Goal: Transaction & Acquisition: Obtain resource

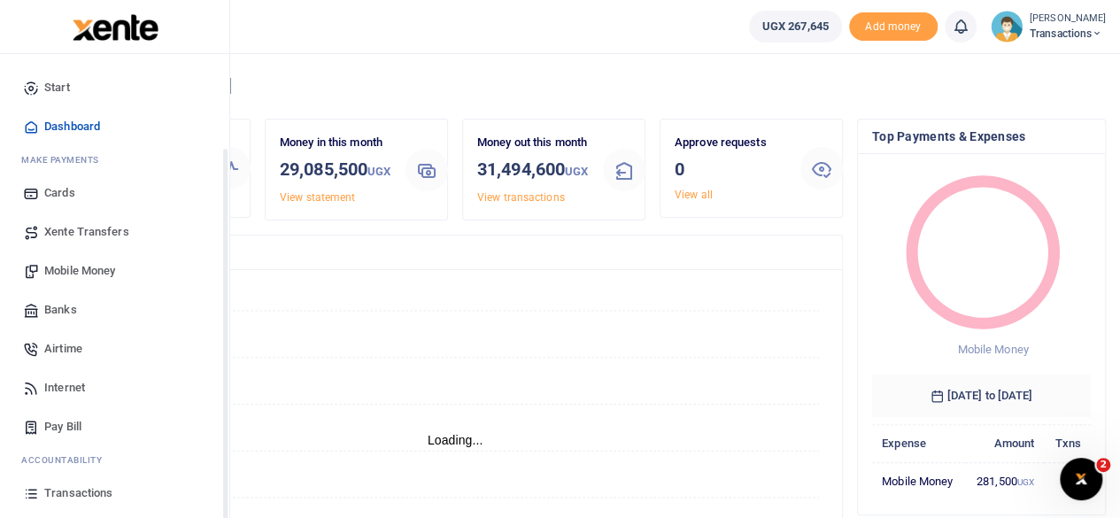
scroll to position [113, 0]
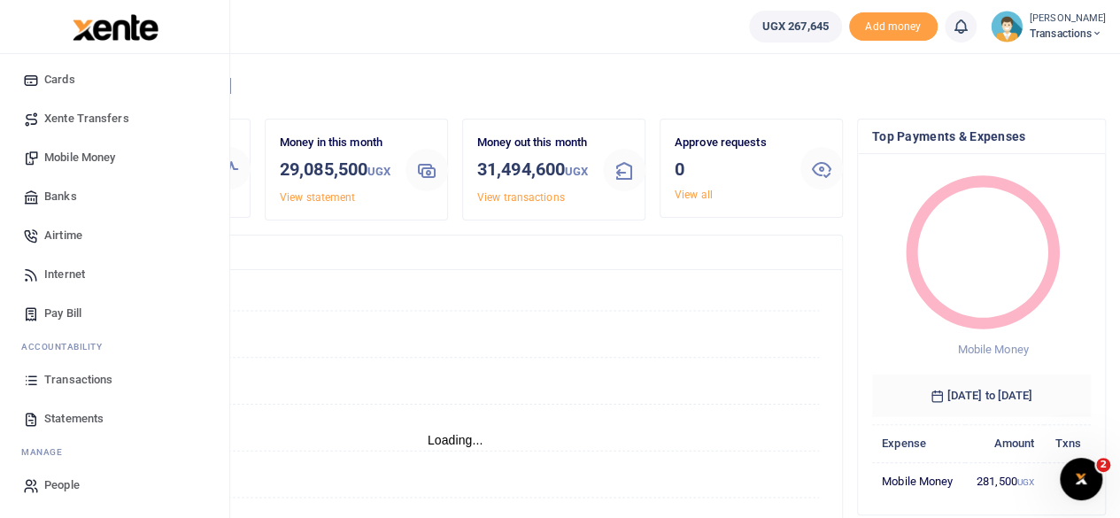
click at [80, 385] on span "Transactions" at bounding box center [78, 380] width 68 height 18
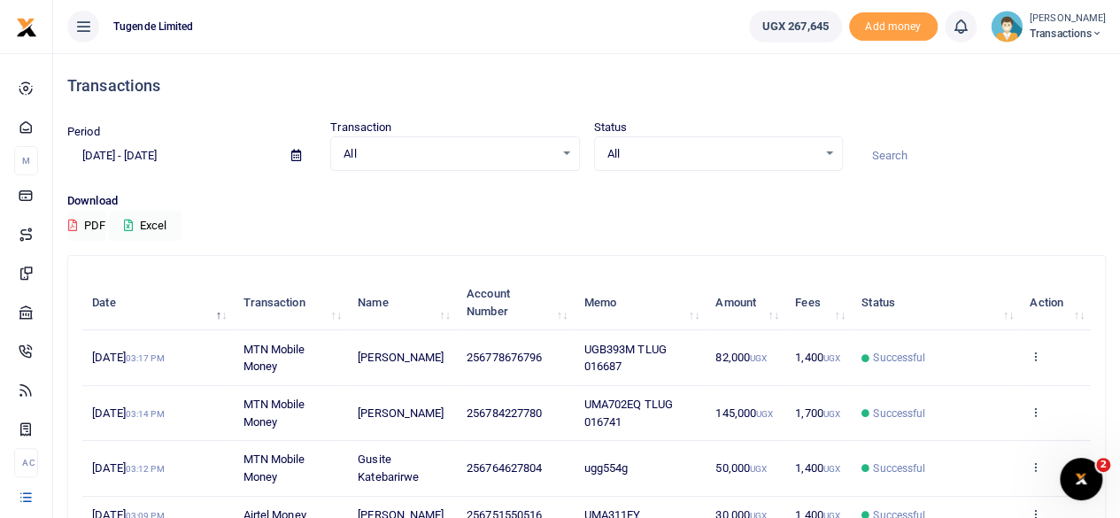
click at [299, 153] on icon at bounding box center [296, 156] width 10 height 12
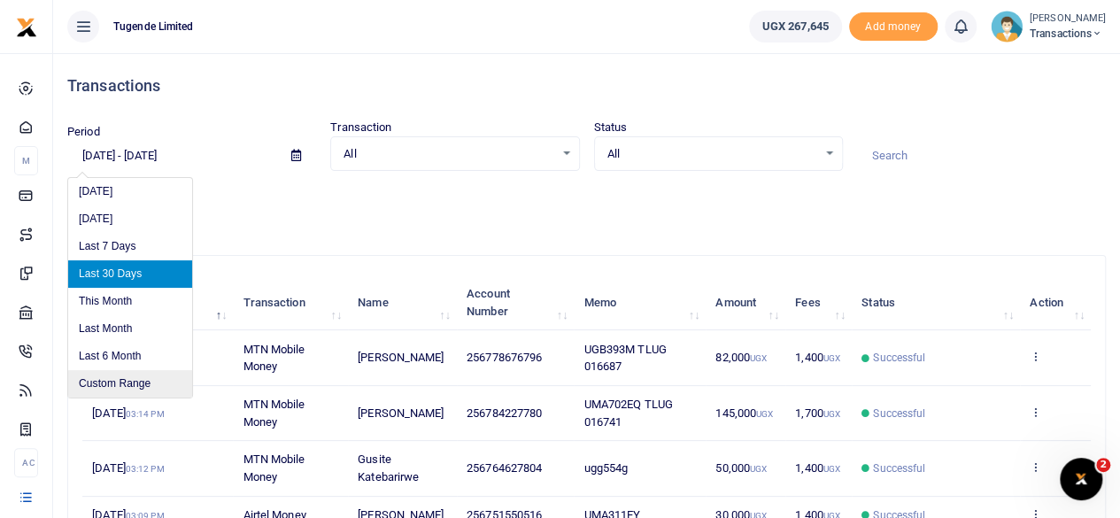
click at [132, 381] on li "Custom Range" at bounding box center [130, 383] width 124 height 27
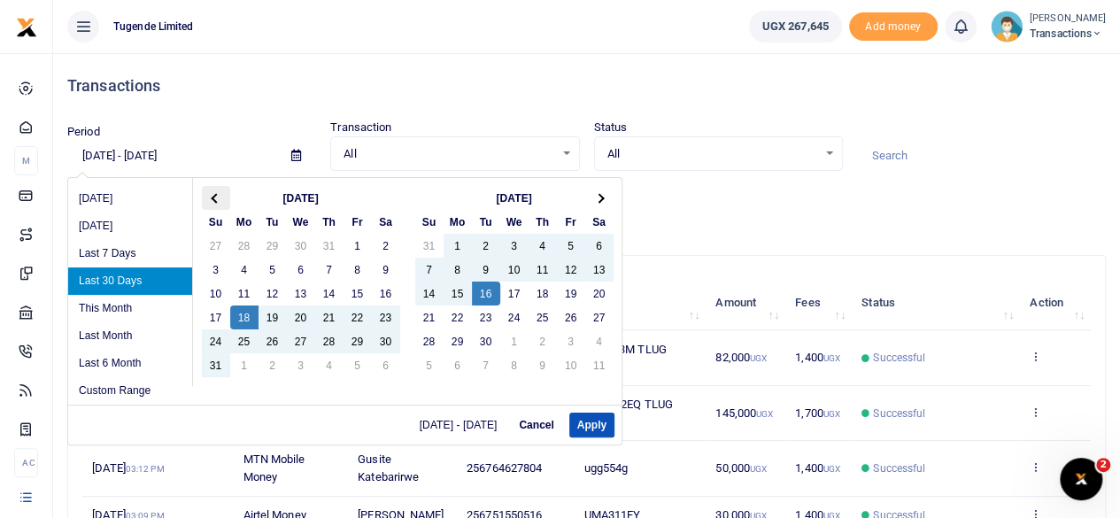
click at [212, 196] on span at bounding box center [216, 198] width 10 height 10
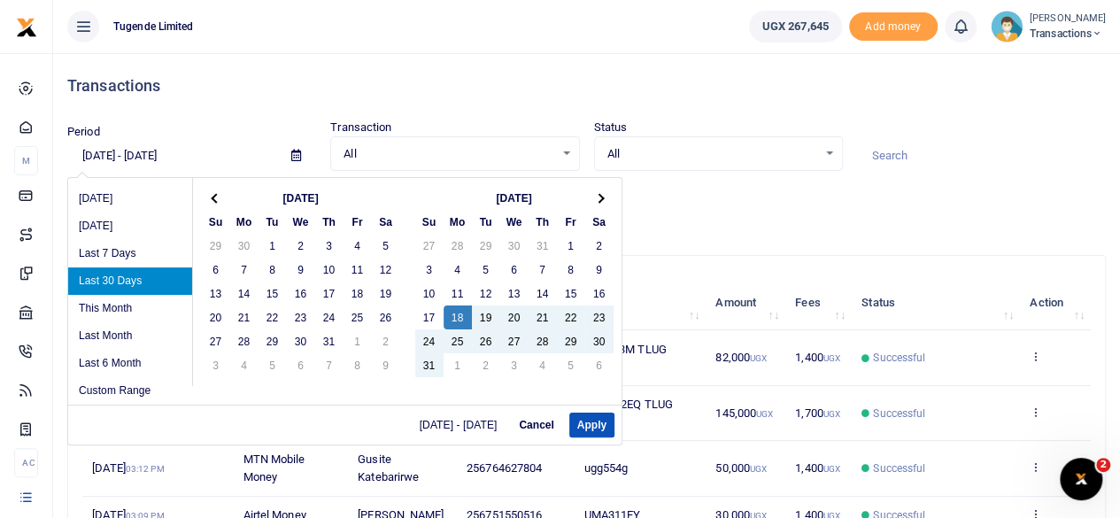
click at [212, 196] on span at bounding box center [216, 198] width 10 height 10
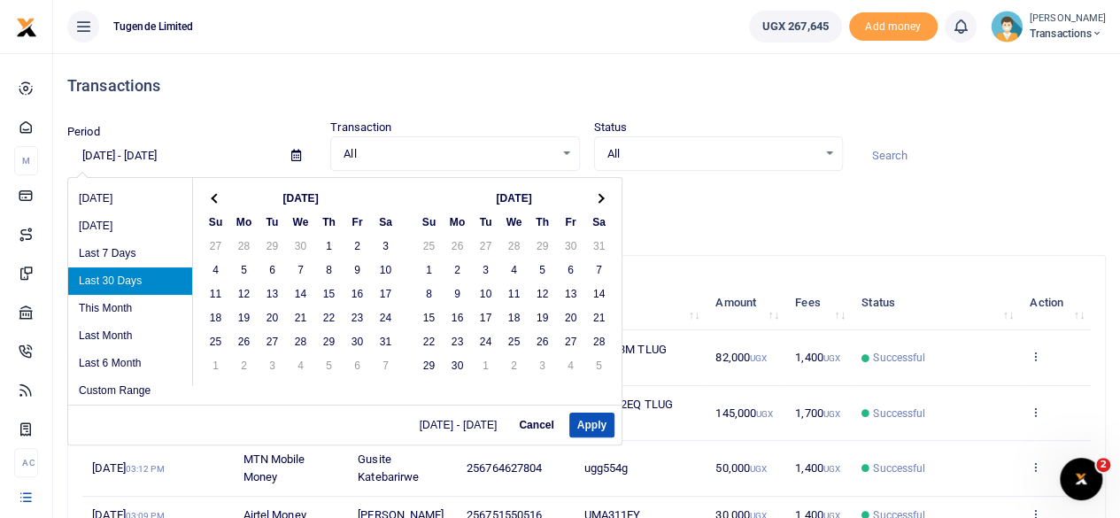
click at [212, 196] on span at bounding box center [216, 198] width 10 height 10
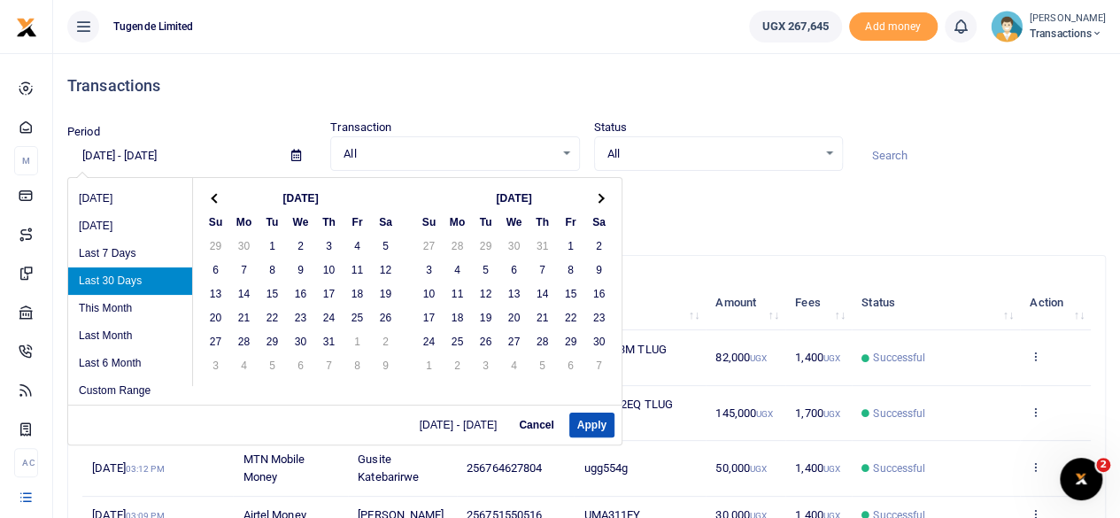
click at [212, 196] on span at bounding box center [216, 198] width 10 height 10
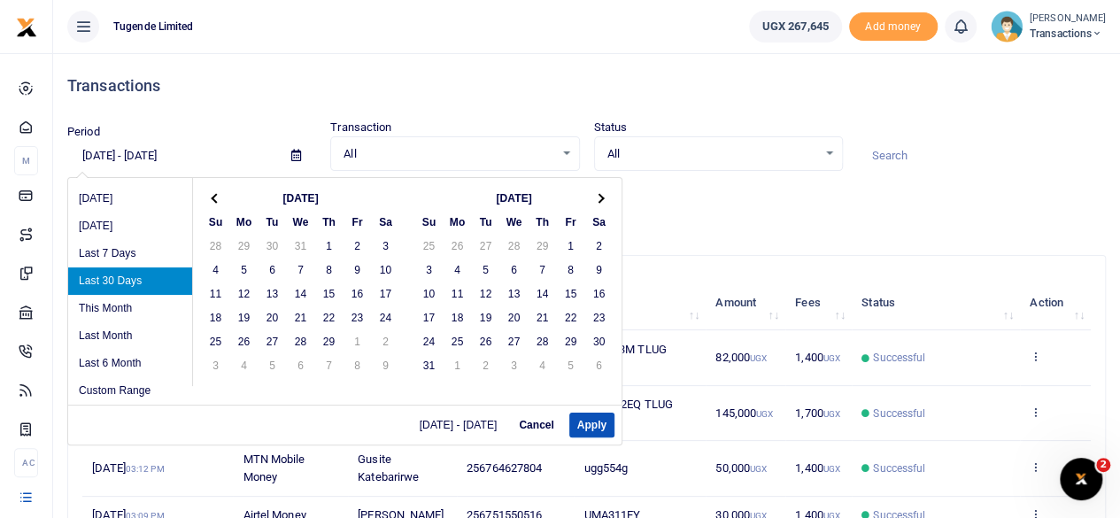
click at [212, 196] on span at bounding box center [216, 198] width 10 height 10
click at [599, 197] on span at bounding box center [599, 198] width 10 height 10
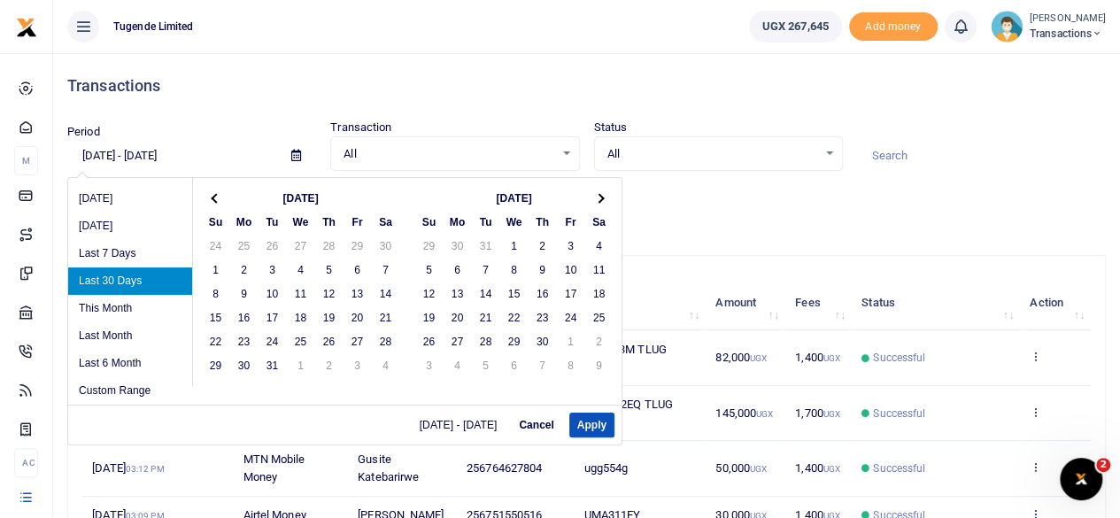
click at [599, 197] on span at bounding box center [599, 198] width 10 height 10
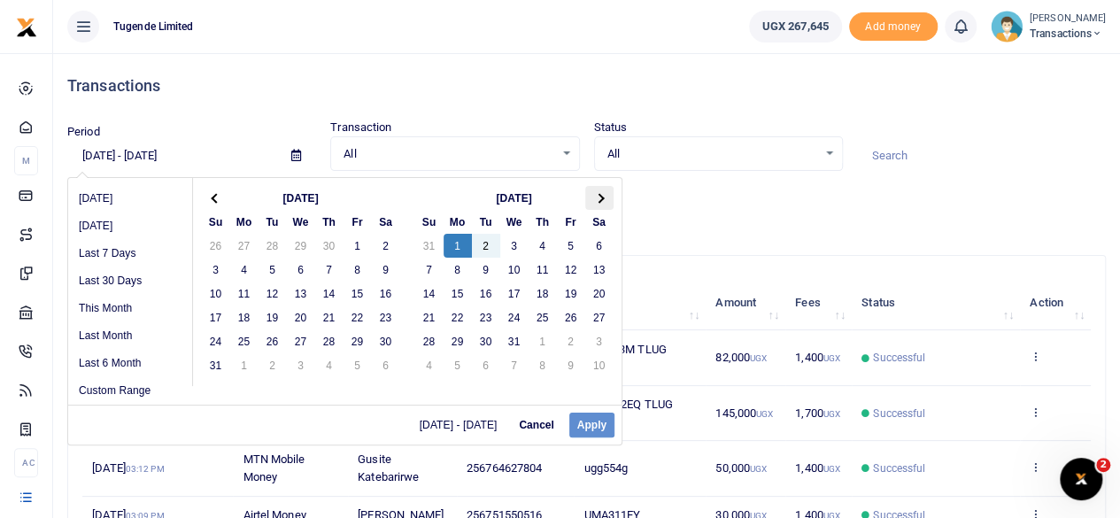
click at [605, 195] on th at bounding box center [599, 198] width 28 height 24
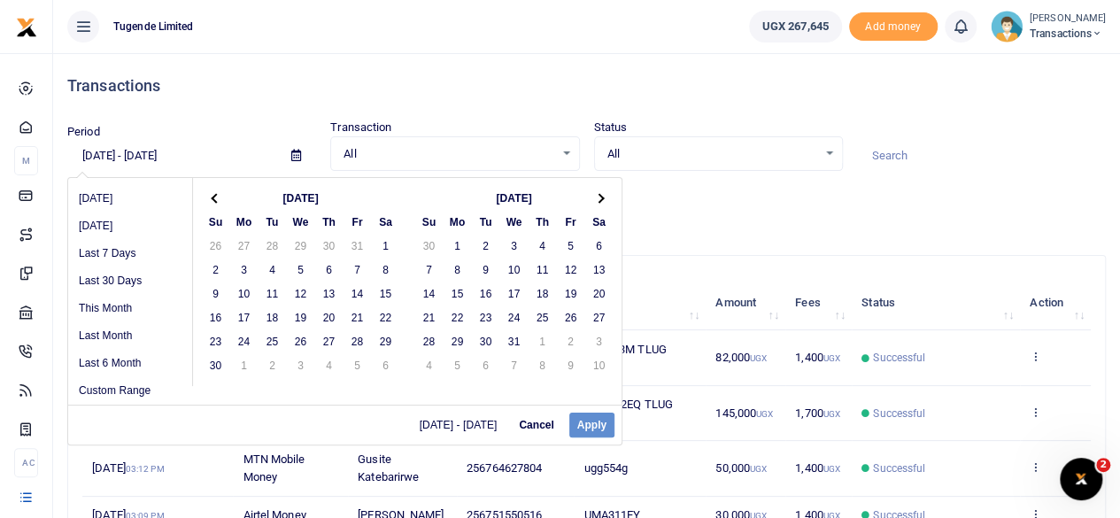
click at [605, 195] on th at bounding box center [599, 198] width 28 height 24
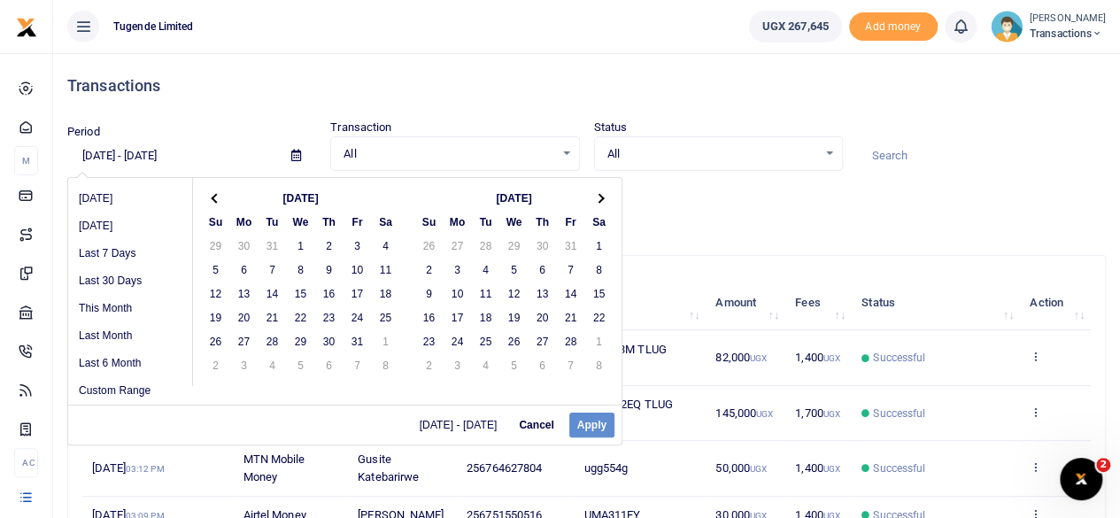
click at [605, 195] on th at bounding box center [599, 198] width 28 height 24
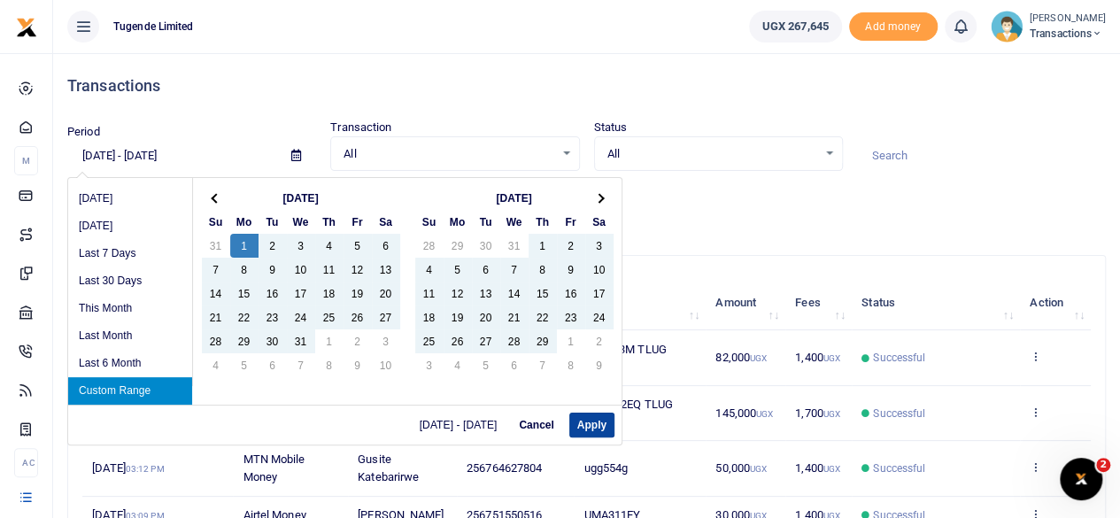
click at [593, 422] on button "Apply" at bounding box center [591, 424] width 45 height 25
type input "01/01/2024 - 04/30/2025"
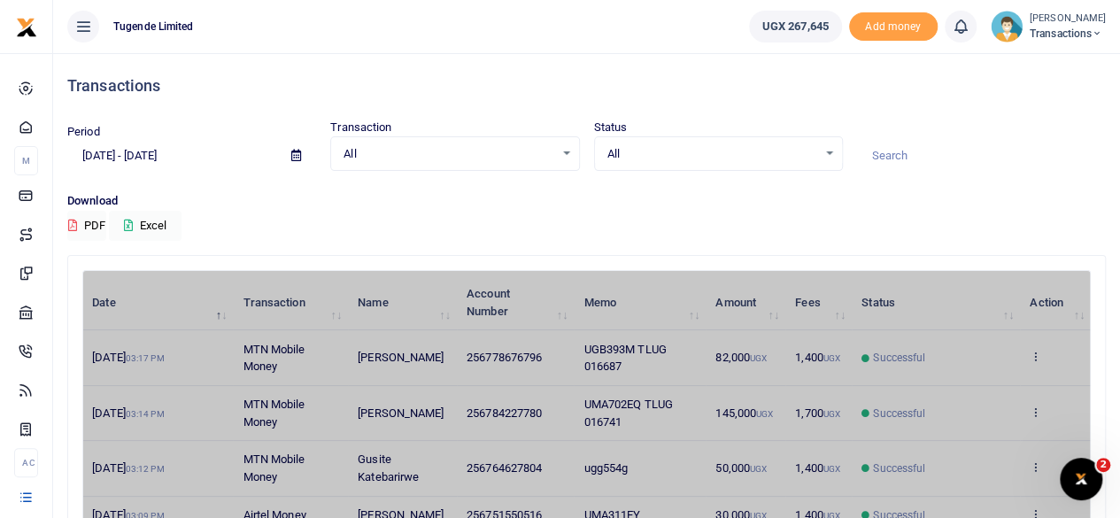
click at [922, 153] on input at bounding box center [981, 156] width 249 height 30
paste input "TLUG-013345"
click at [903, 158] on input "TLUG-013345" at bounding box center [981, 156] width 249 height 30
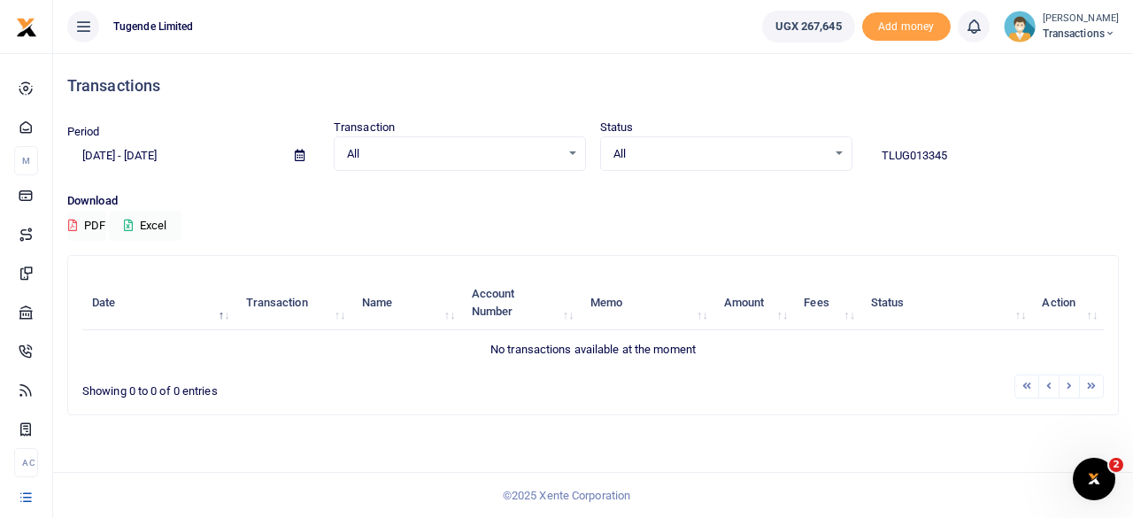
type input "TLUG013345"
click at [300, 158] on icon at bounding box center [300, 156] width 10 height 12
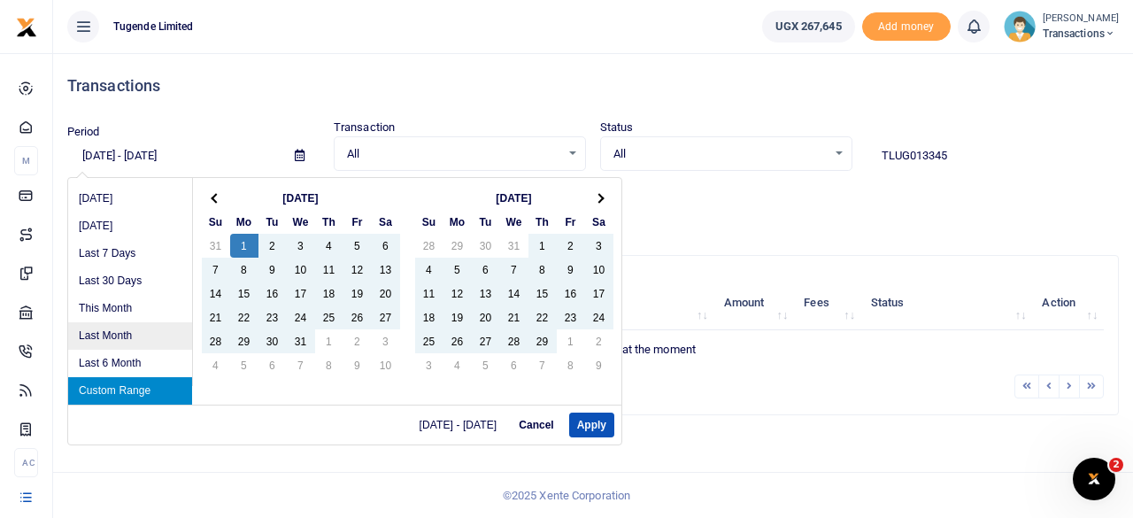
click at [127, 339] on li "Last Month" at bounding box center [130, 335] width 124 height 27
type input "08/01/2025 - 08/31/2025"
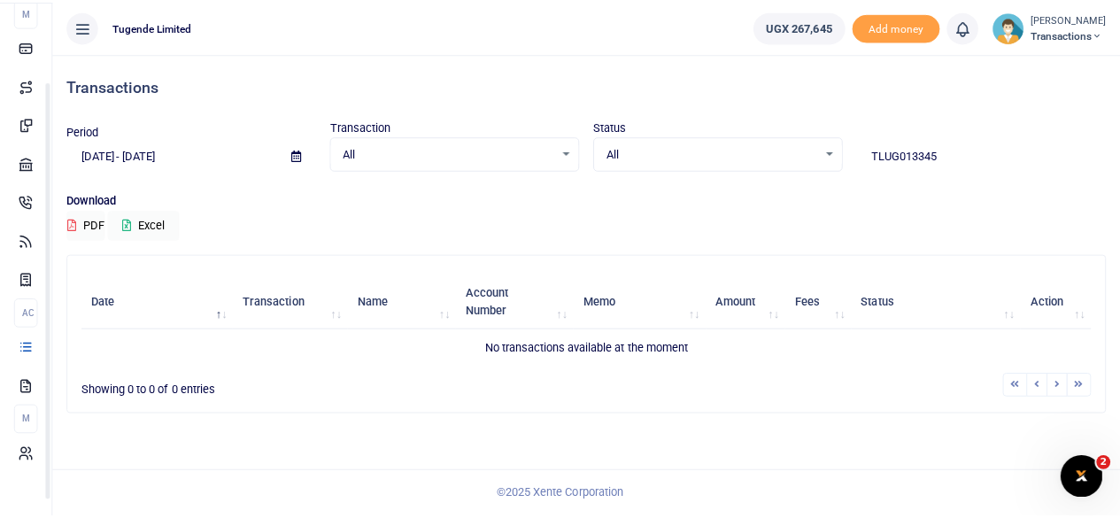
scroll to position [96, 0]
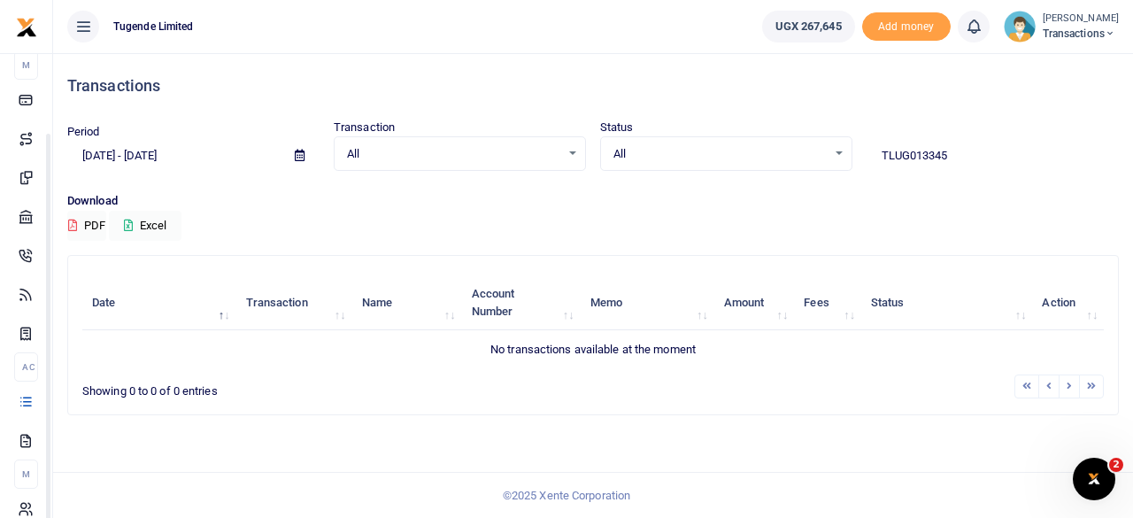
click at [967, 151] on input "TLUG013345" at bounding box center [993, 156] width 252 height 30
type input "T"
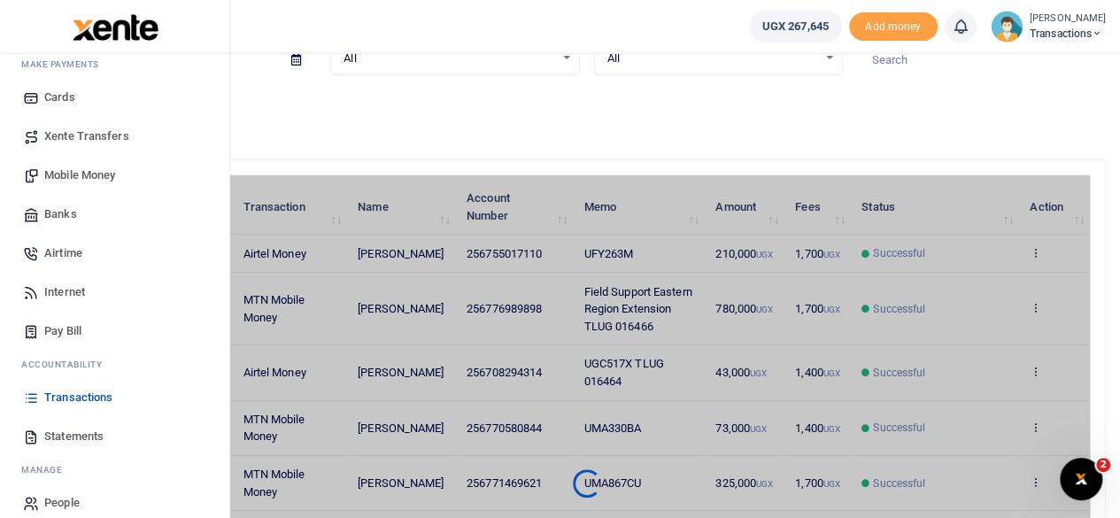
click at [80, 392] on span "Transactions" at bounding box center [78, 398] width 68 height 18
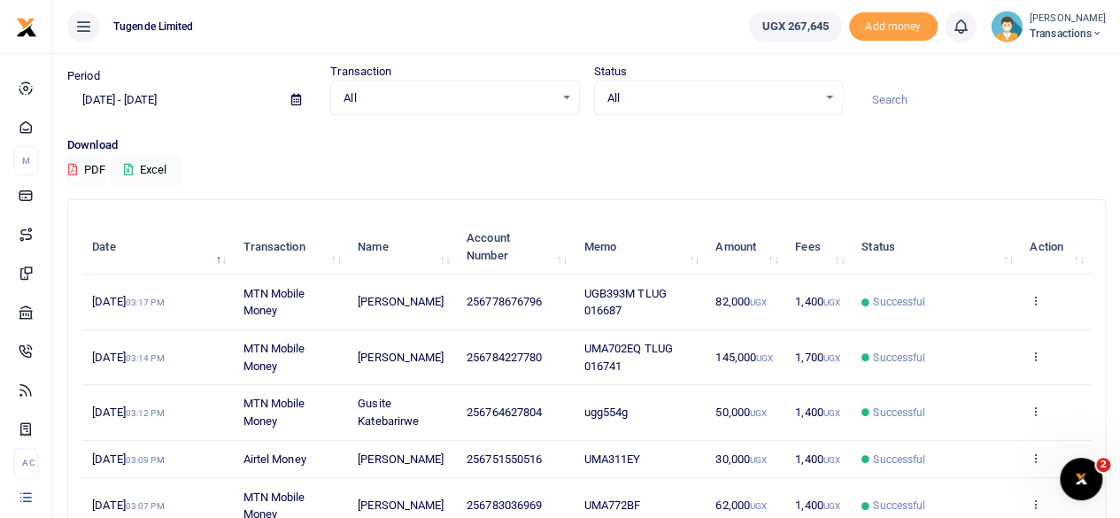
scroll to position [58, 0]
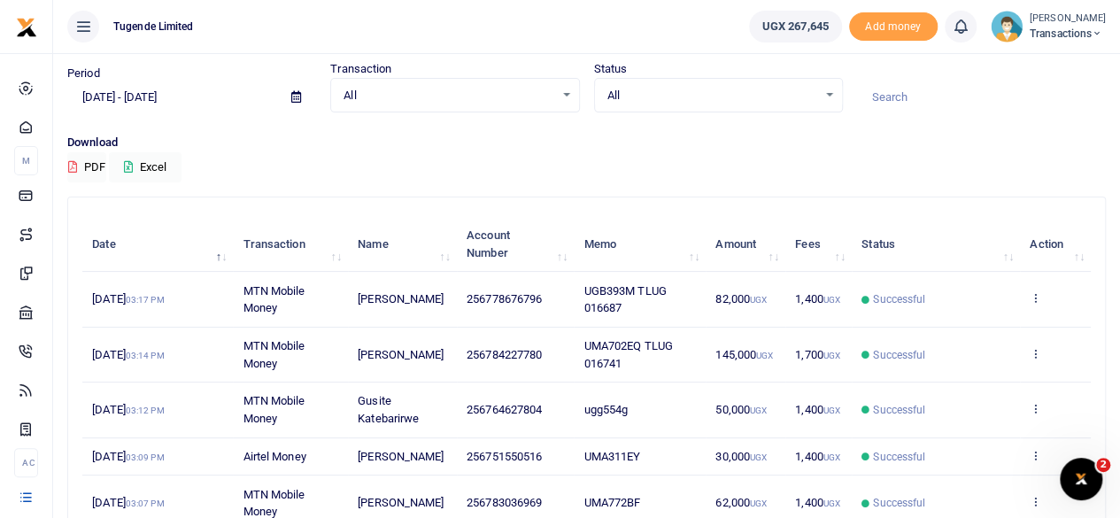
click at [298, 96] on icon at bounding box center [296, 97] width 10 height 12
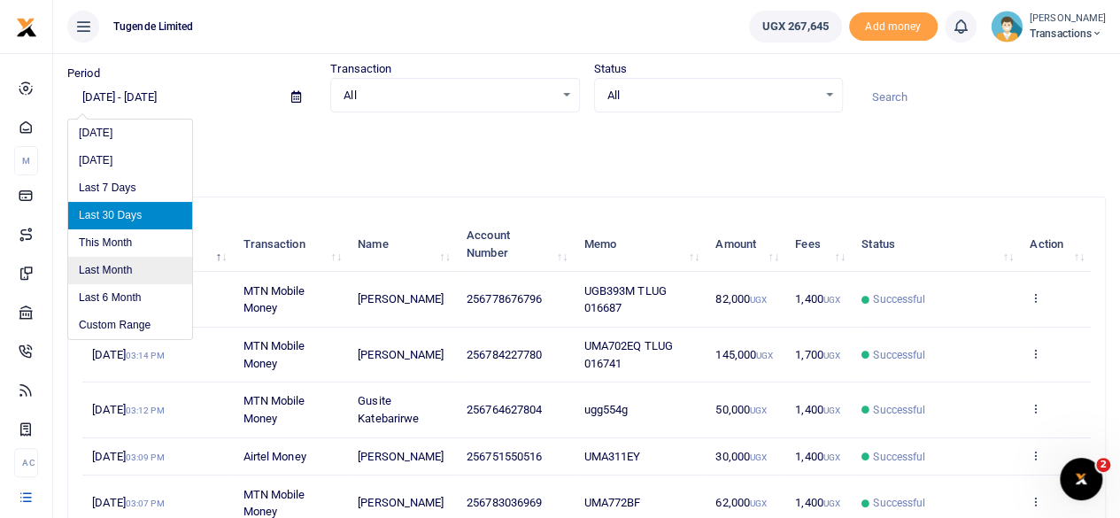
click at [115, 277] on li "Last Month" at bounding box center [130, 270] width 124 height 27
type input "08/01/2025 - 08/31/2025"
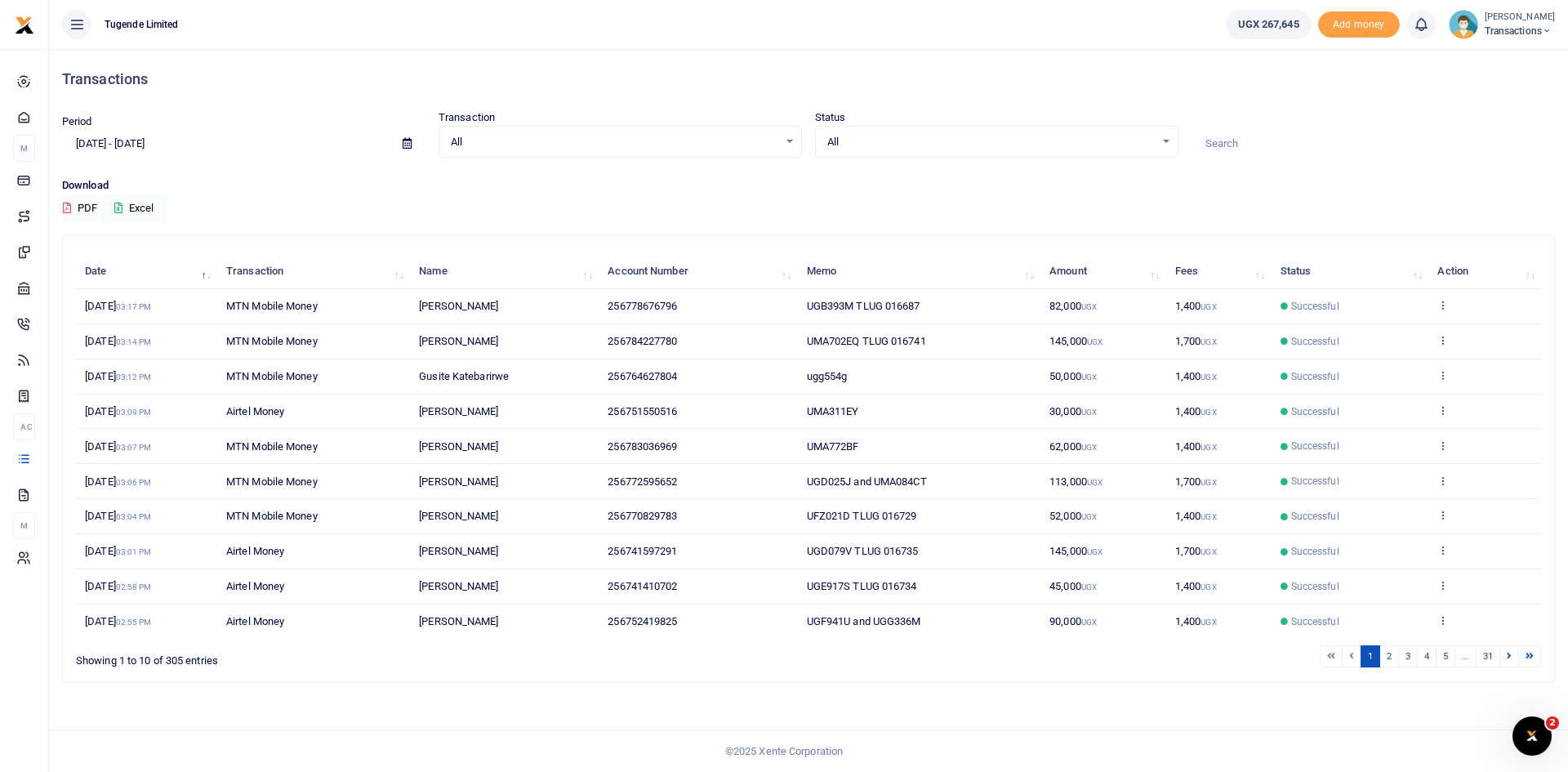
click at [399, 145] on span at bounding box center [407, 144] width 37 height 28
click at [402, 143] on icon at bounding box center [407, 144] width 9 height 11
click at [123, 356] on li "Custom Range" at bounding box center [120, 354] width 114 height 25
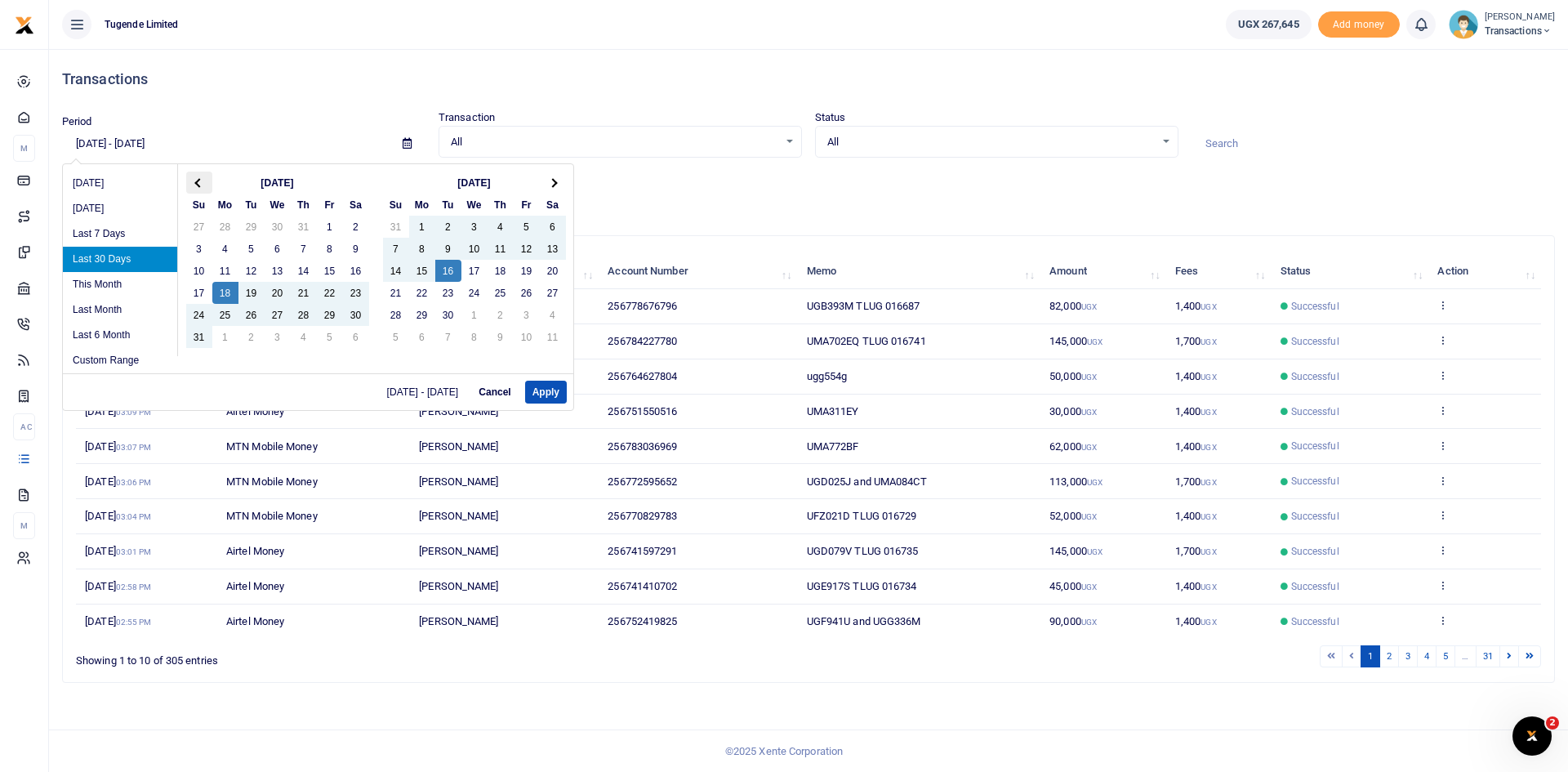
click at [198, 185] on span at bounding box center [199, 183] width 9 height 9
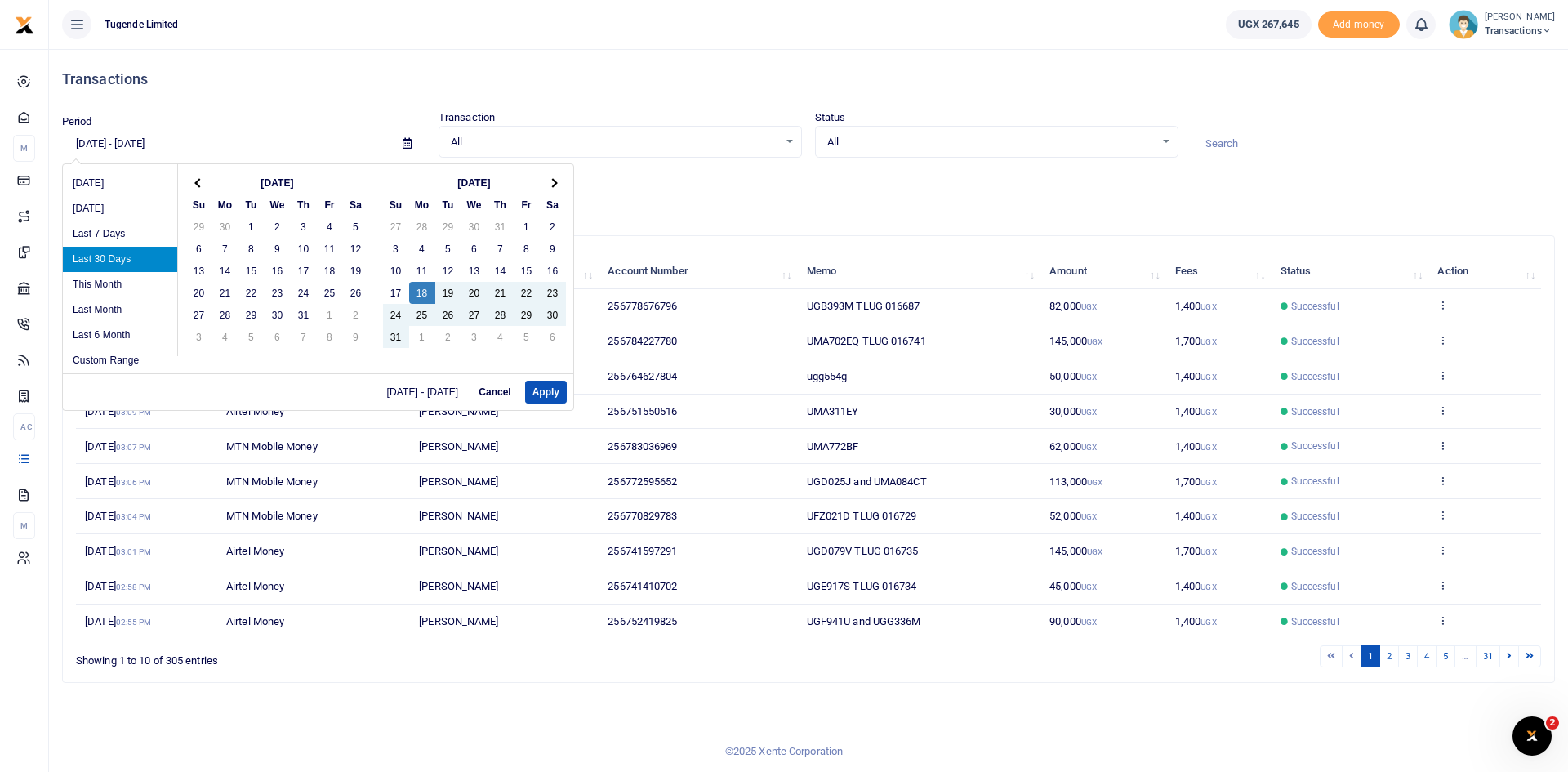
click at [198, 185] on span at bounding box center [199, 183] width 9 height 9
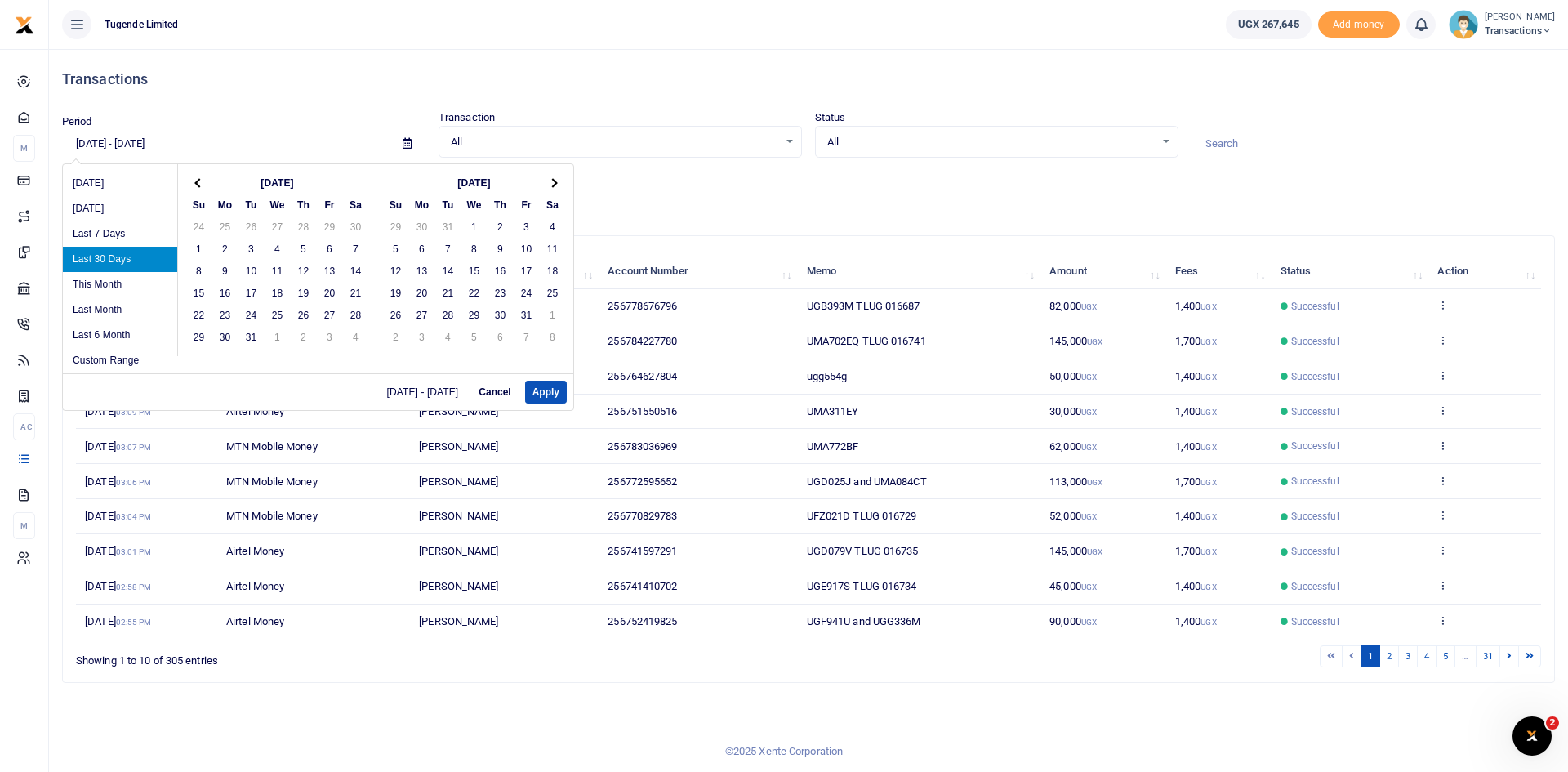
click at [198, 185] on span at bounding box center [199, 183] width 9 height 9
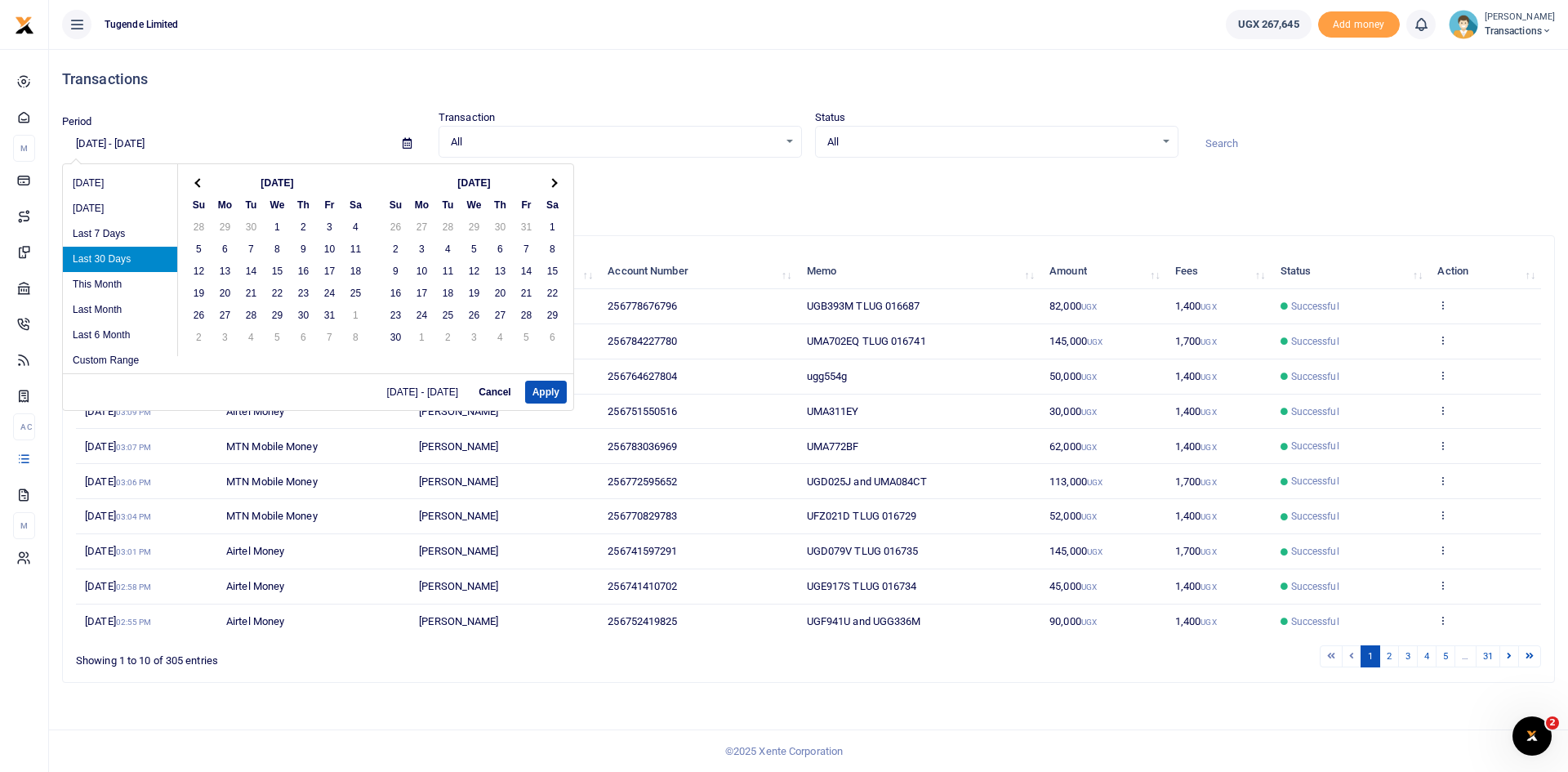
click at [198, 185] on span at bounding box center [199, 183] width 9 height 9
click at [546, 184] on th at bounding box center [553, 183] width 26 height 22
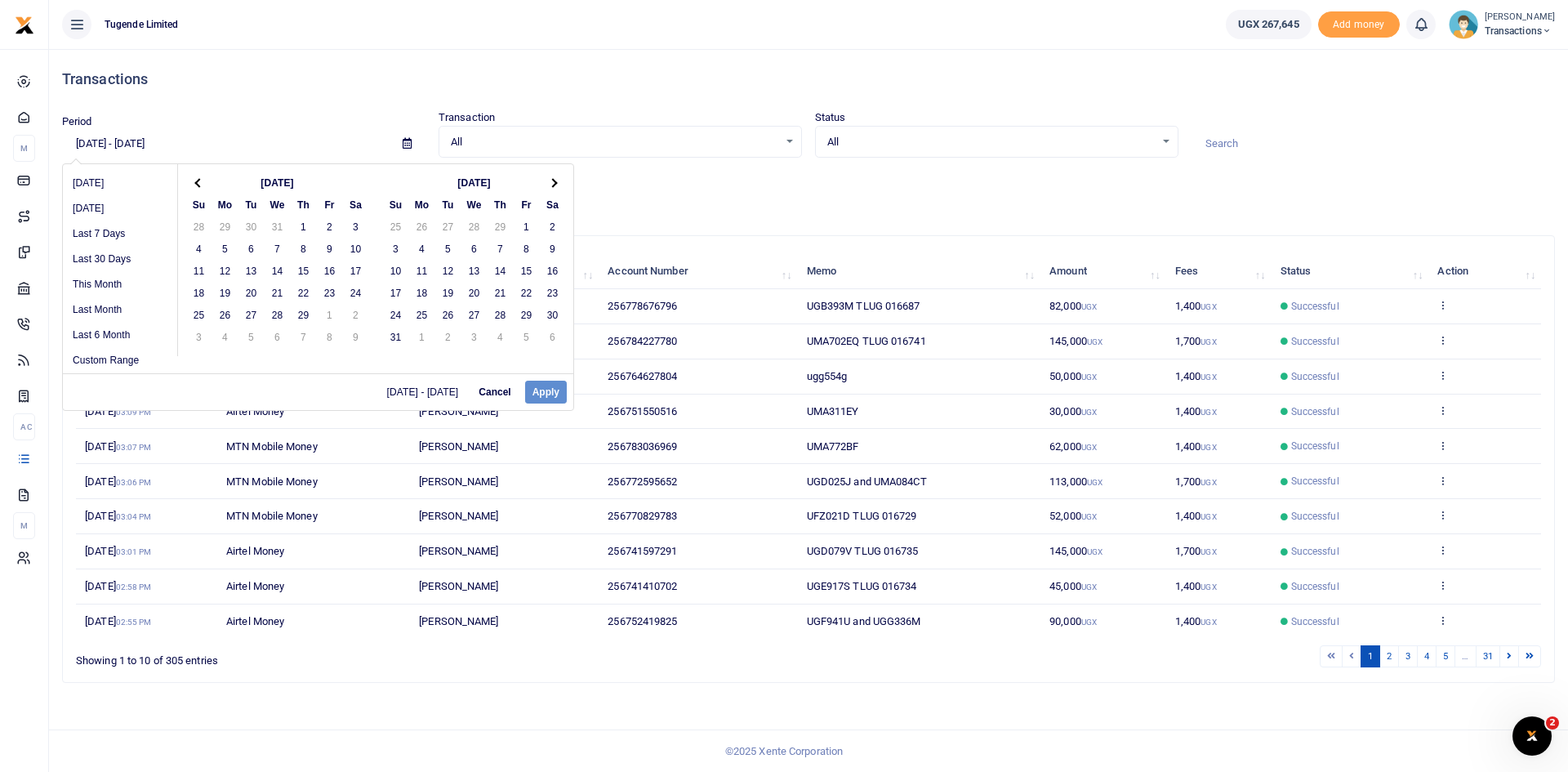
click at [546, 184] on th at bounding box center [553, 183] width 26 height 22
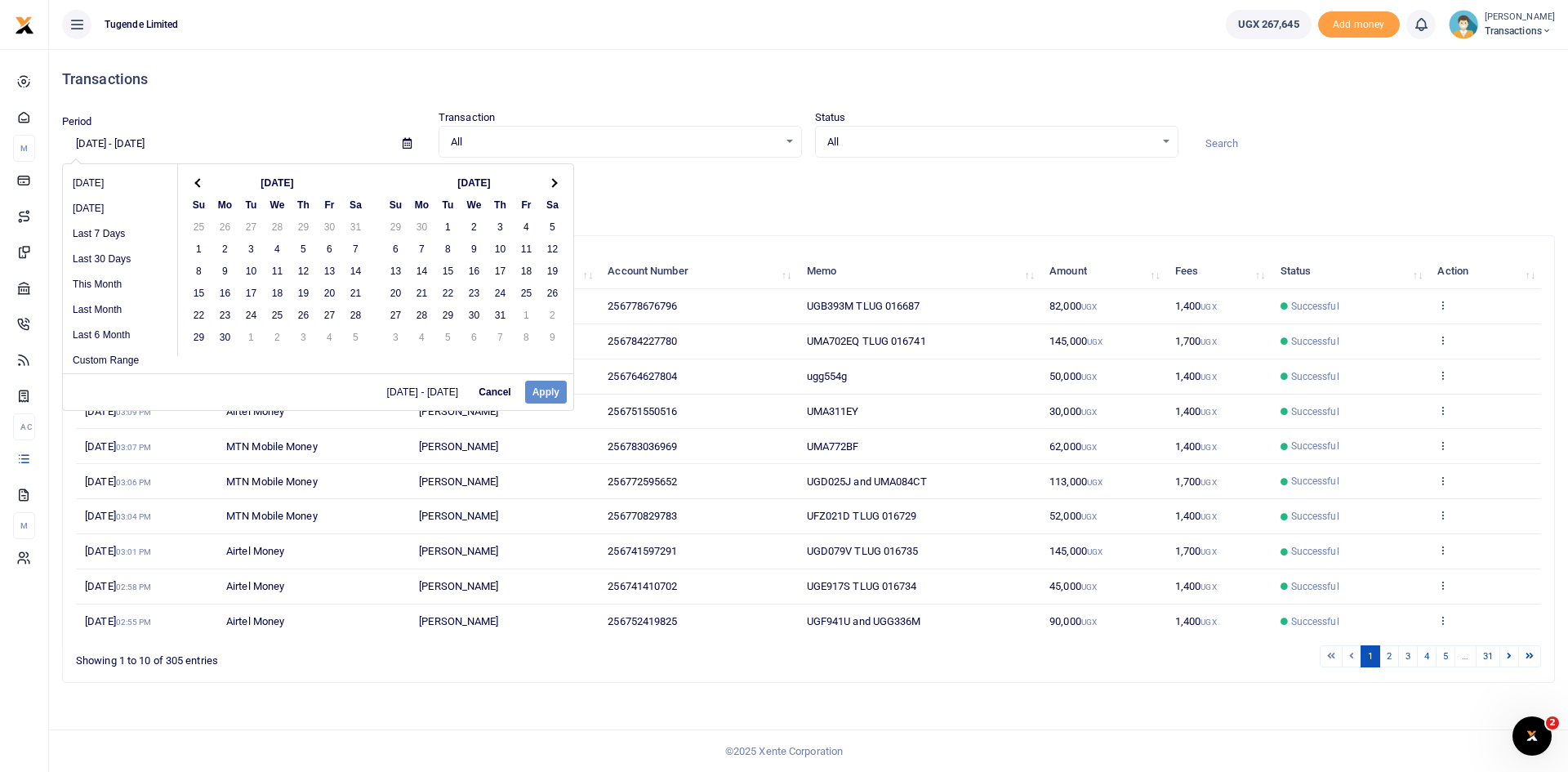
click at [546, 184] on th at bounding box center [553, 183] width 26 height 22
click at [195, 183] on span at bounding box center [199, 183] width 9 height 9
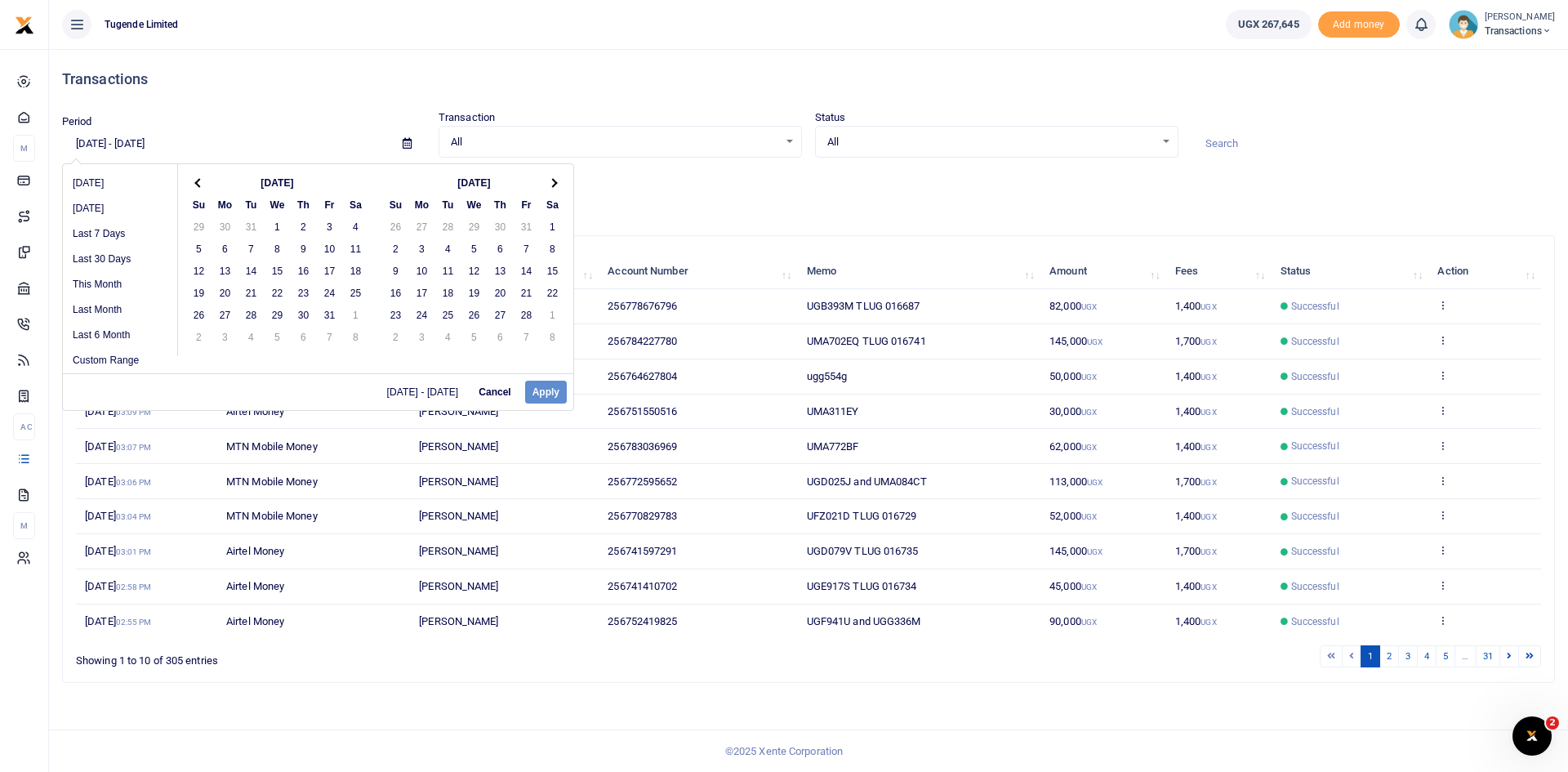
click at [195, 183] on span at bounding box center [199, 183] width 9 height 9
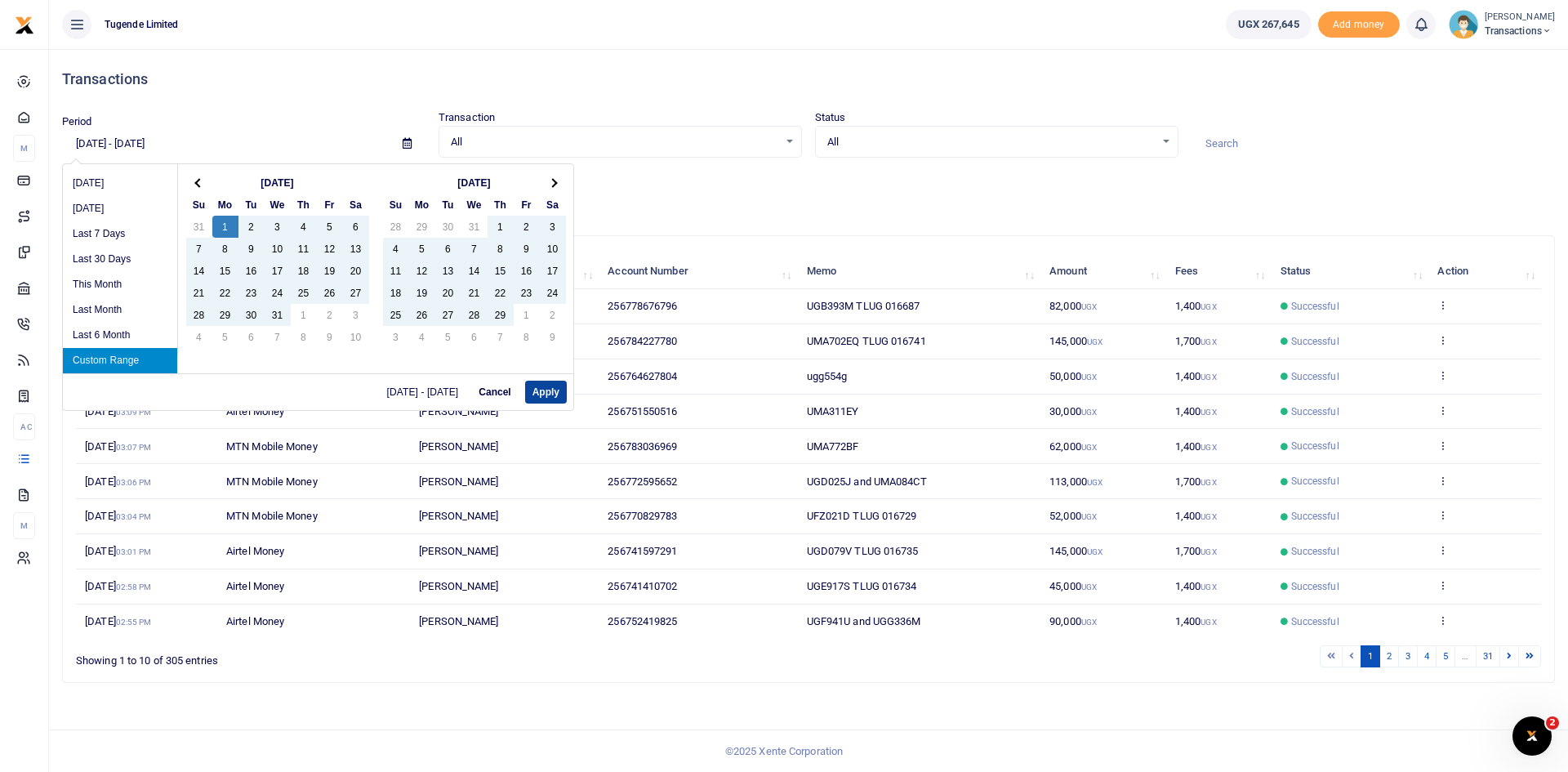
click at [544, 391] on button "Apply" at bounding box center [545, 392] width 42 height 23
type input "[DATE] - [DATE]"
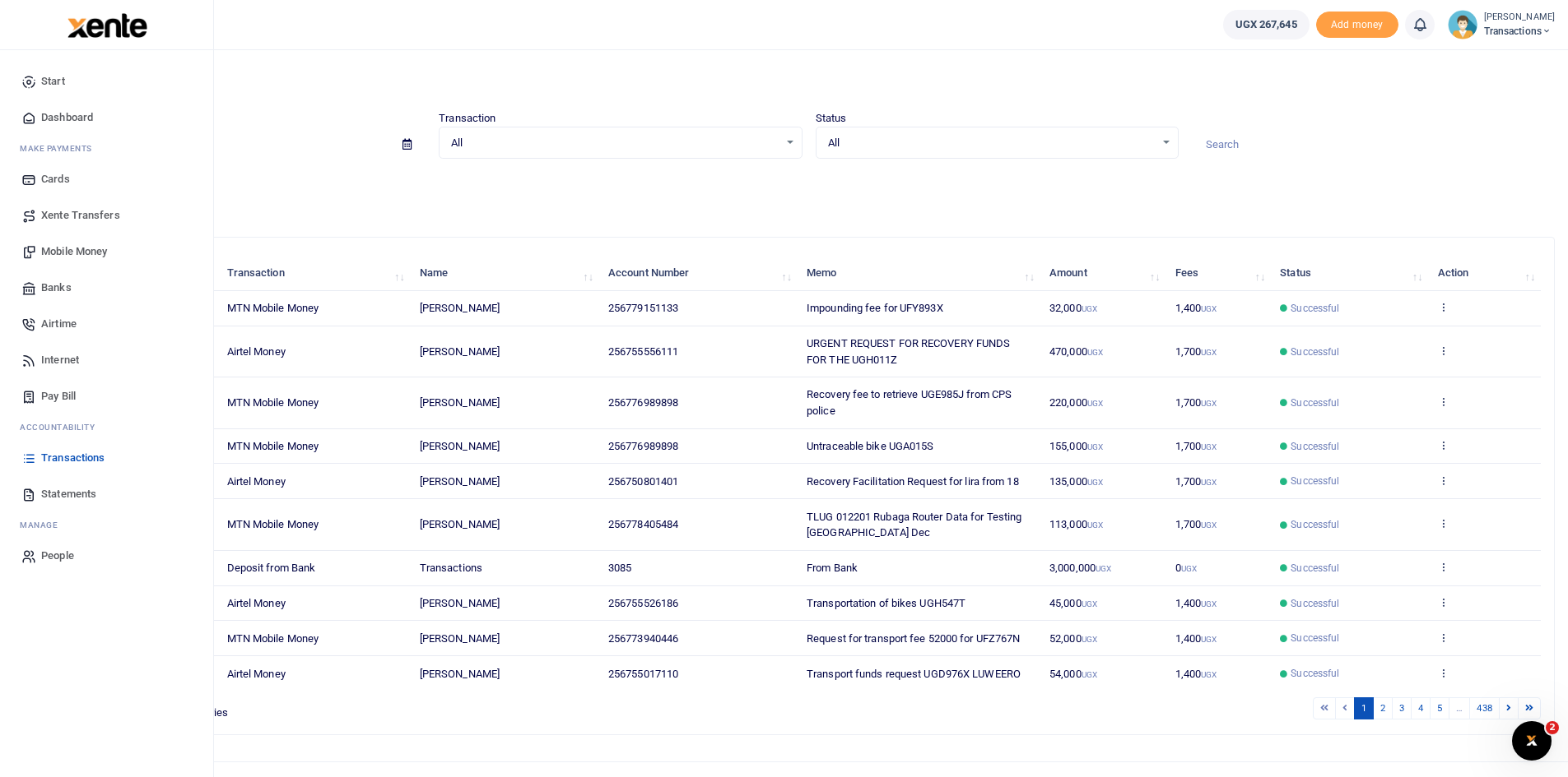
click at [64, 495] on span "Statements" at bounding box center [68, 494] width 55 height 17
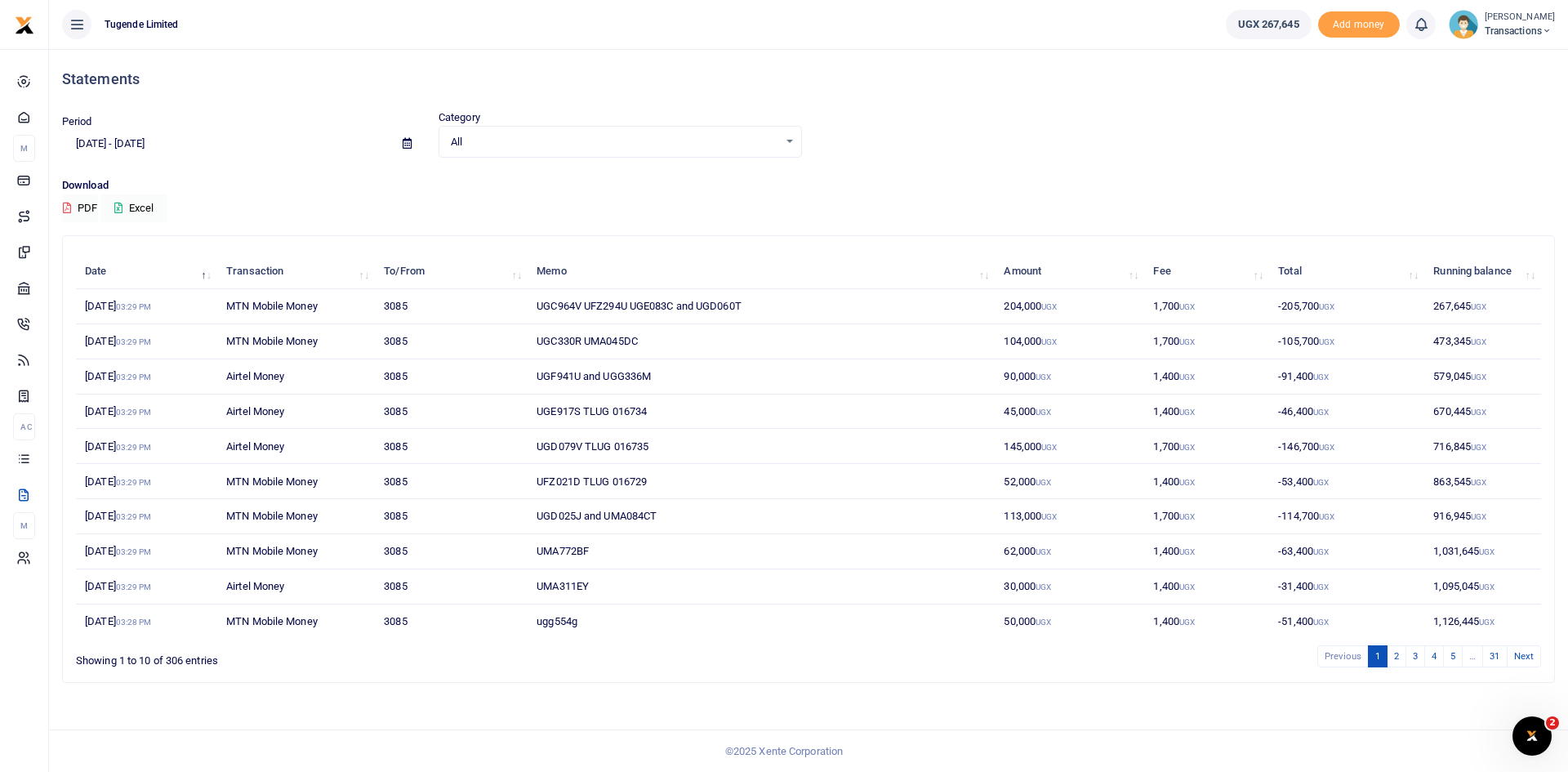
click at [405, 146] on icon at bounding box center [407, 144] width 9 height 11
click at [115, 353] on li "Custom Range" at bounding box center [120, 354] width 114 height 25
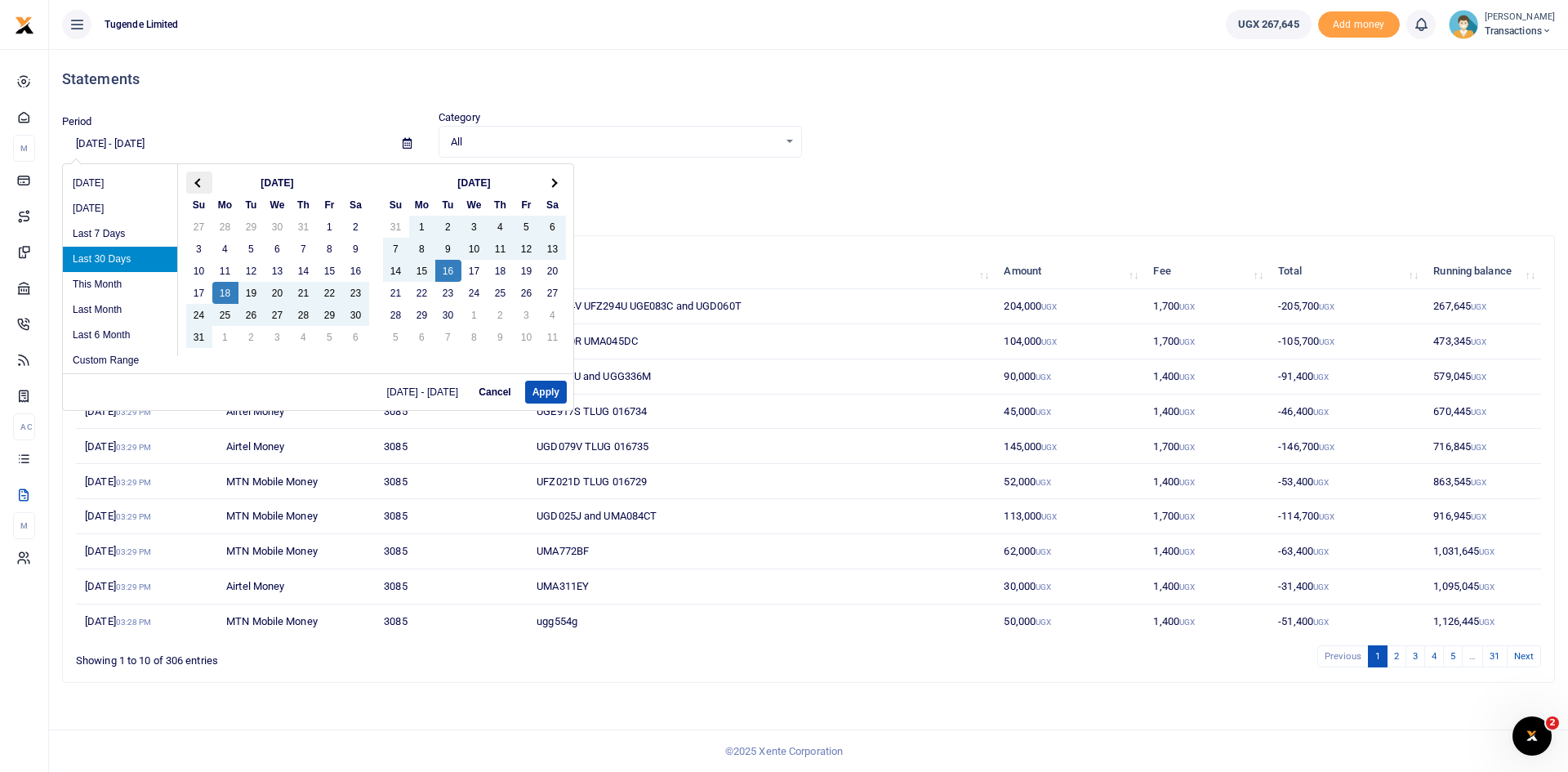
click at [197, 181] on span at bounding box center [199, 183] width 9 height 9
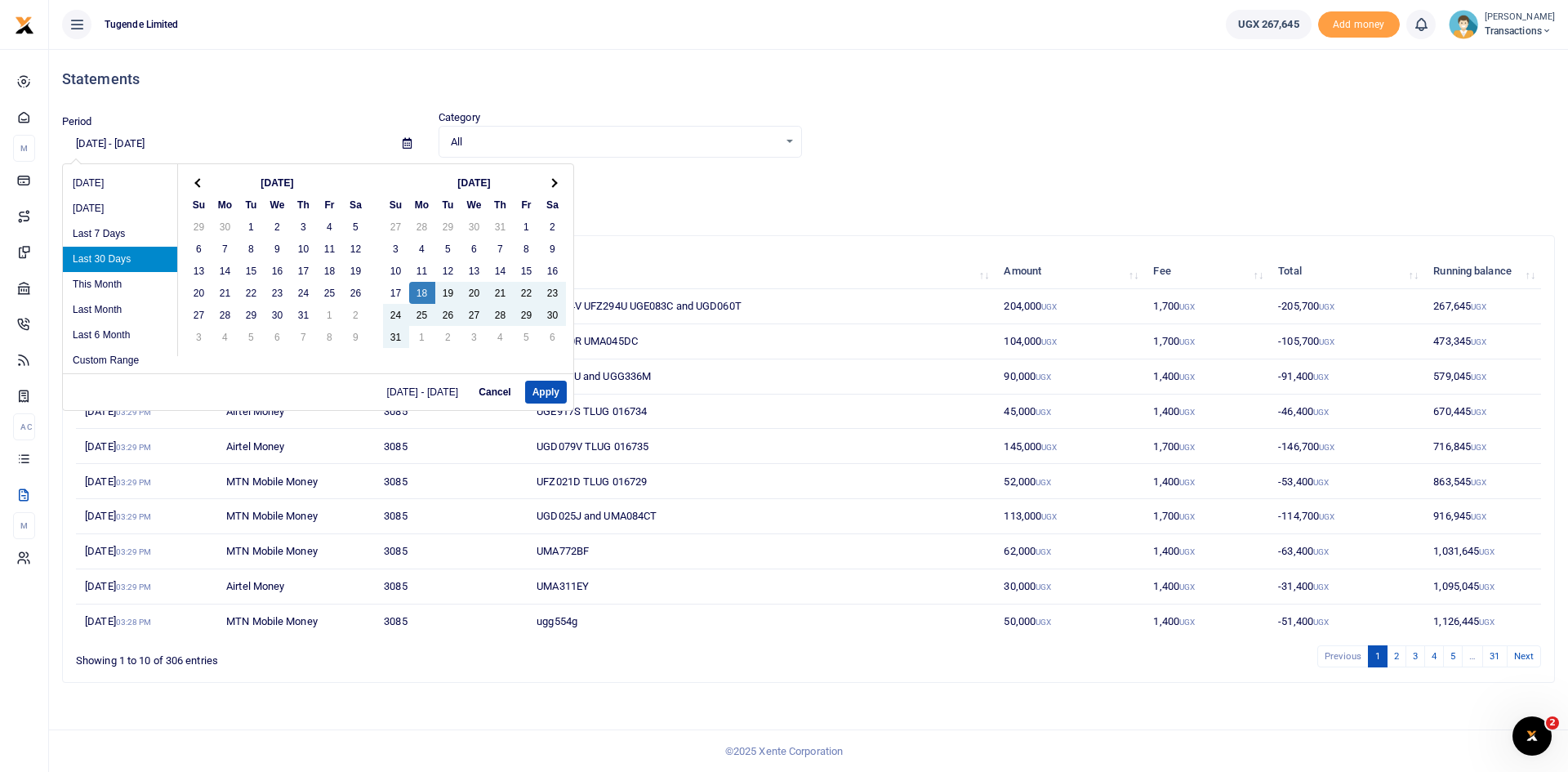
click at [197, 181] on span at bounding box center [199, 183] width 9 height 9
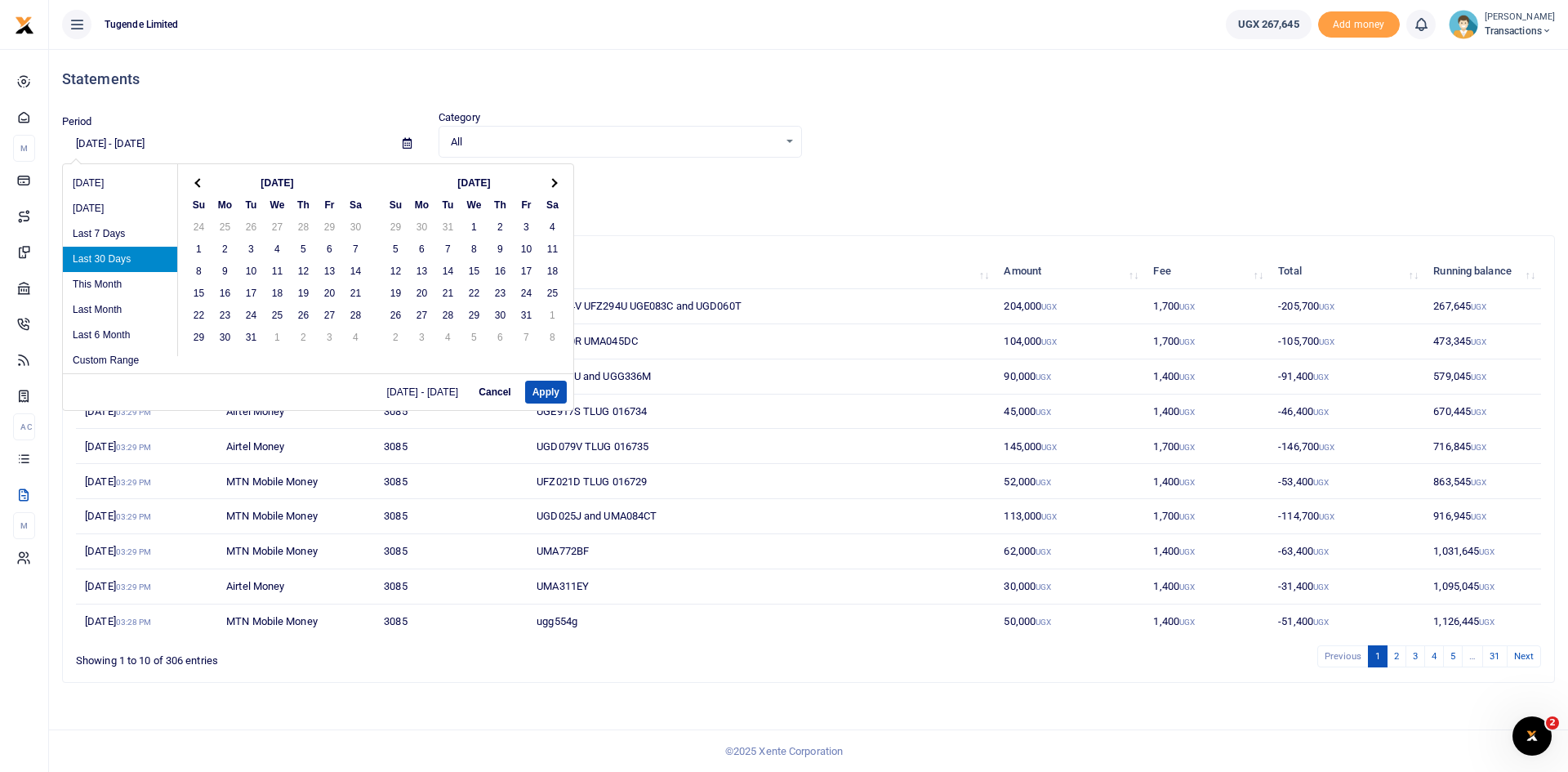
click at [197, 181] on span at bounding box center [199, 183] width 9 height 9
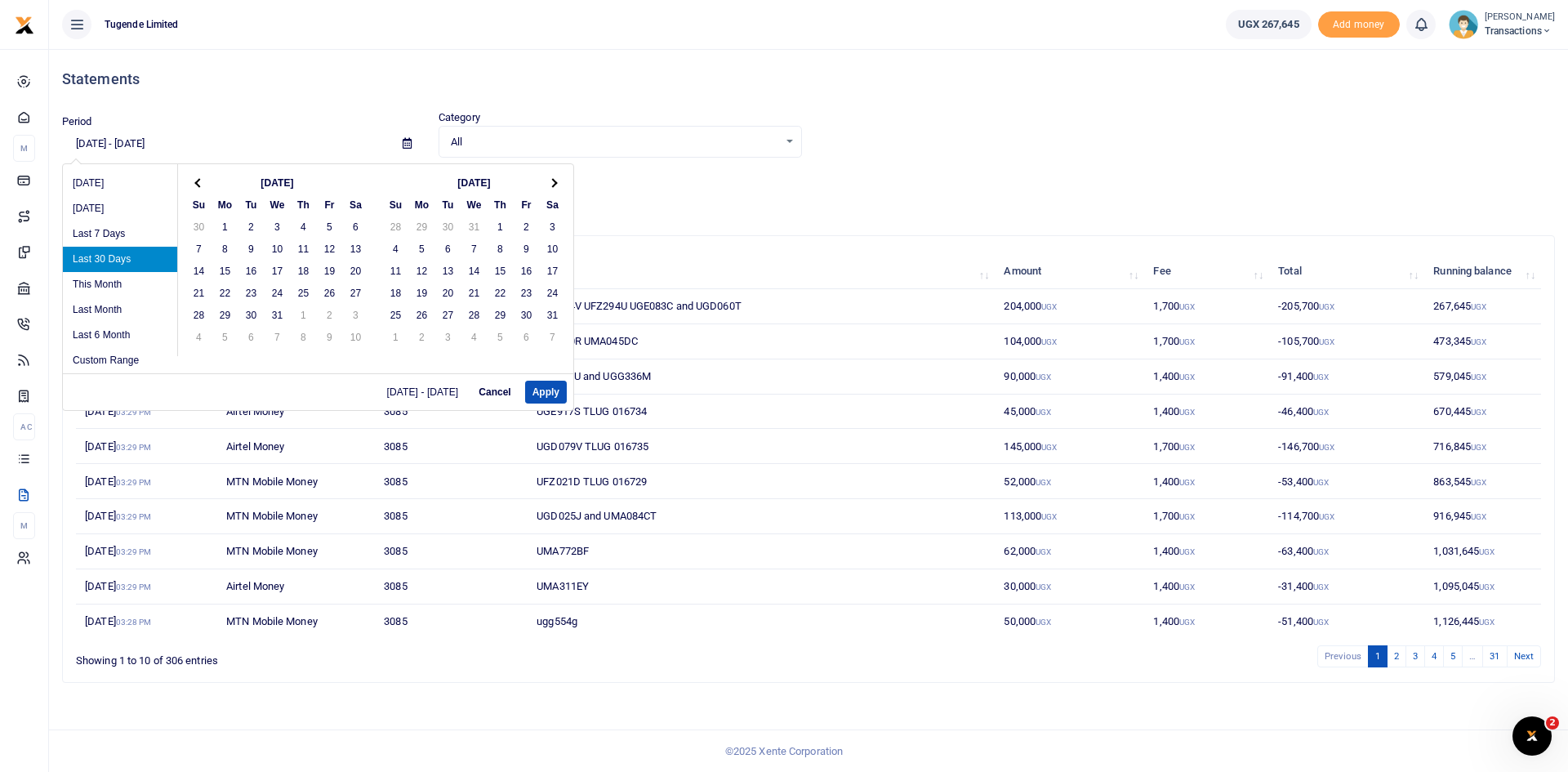
click at [197, 181] on span at bounding box center [199, 183] width 9 height 9
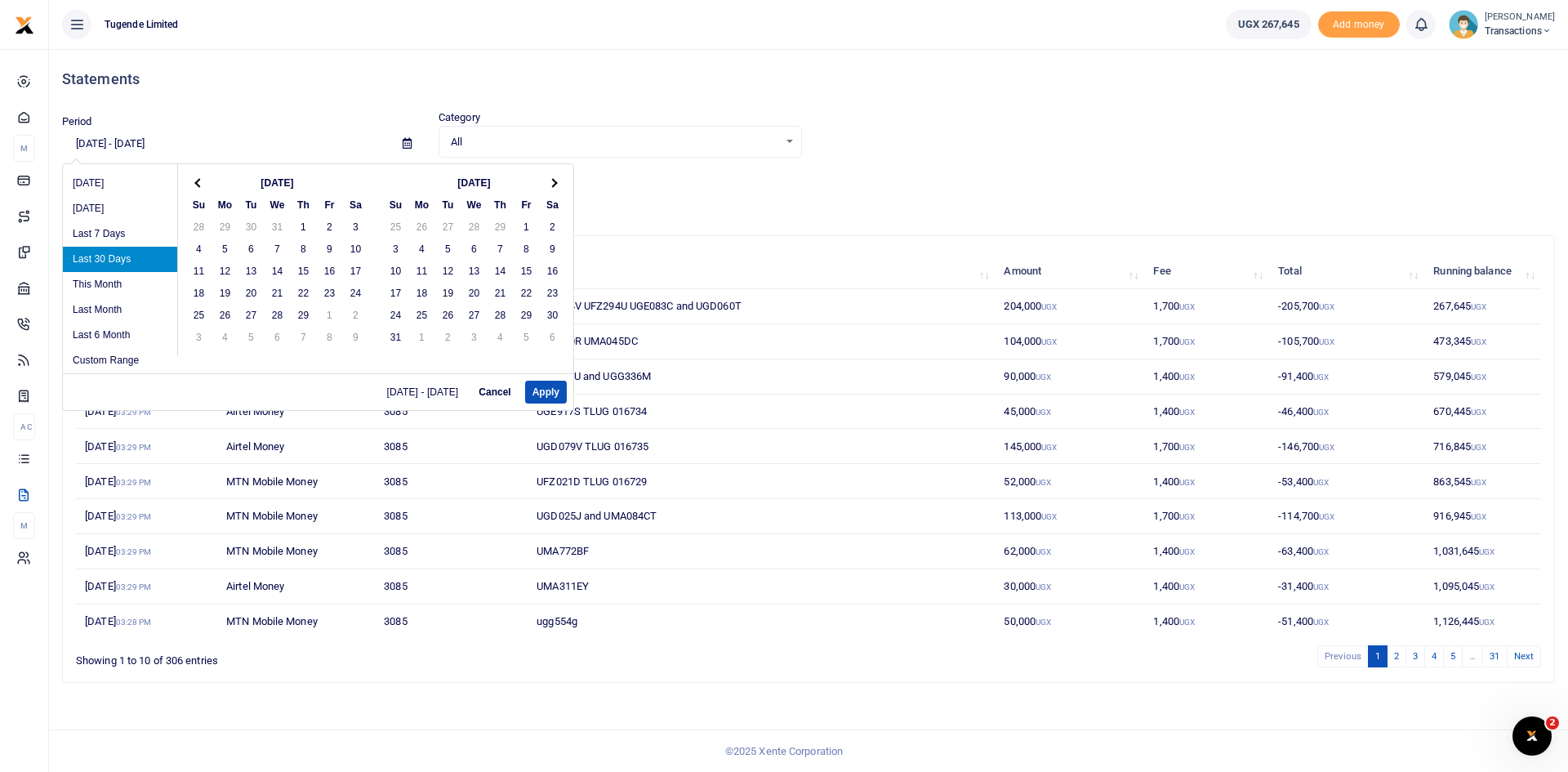
click at [197, 181] on span at bounding box center [199, 183] width 9 height 9
click at [552, 184] on span at bounding box center [553, 183] width 9 height 9
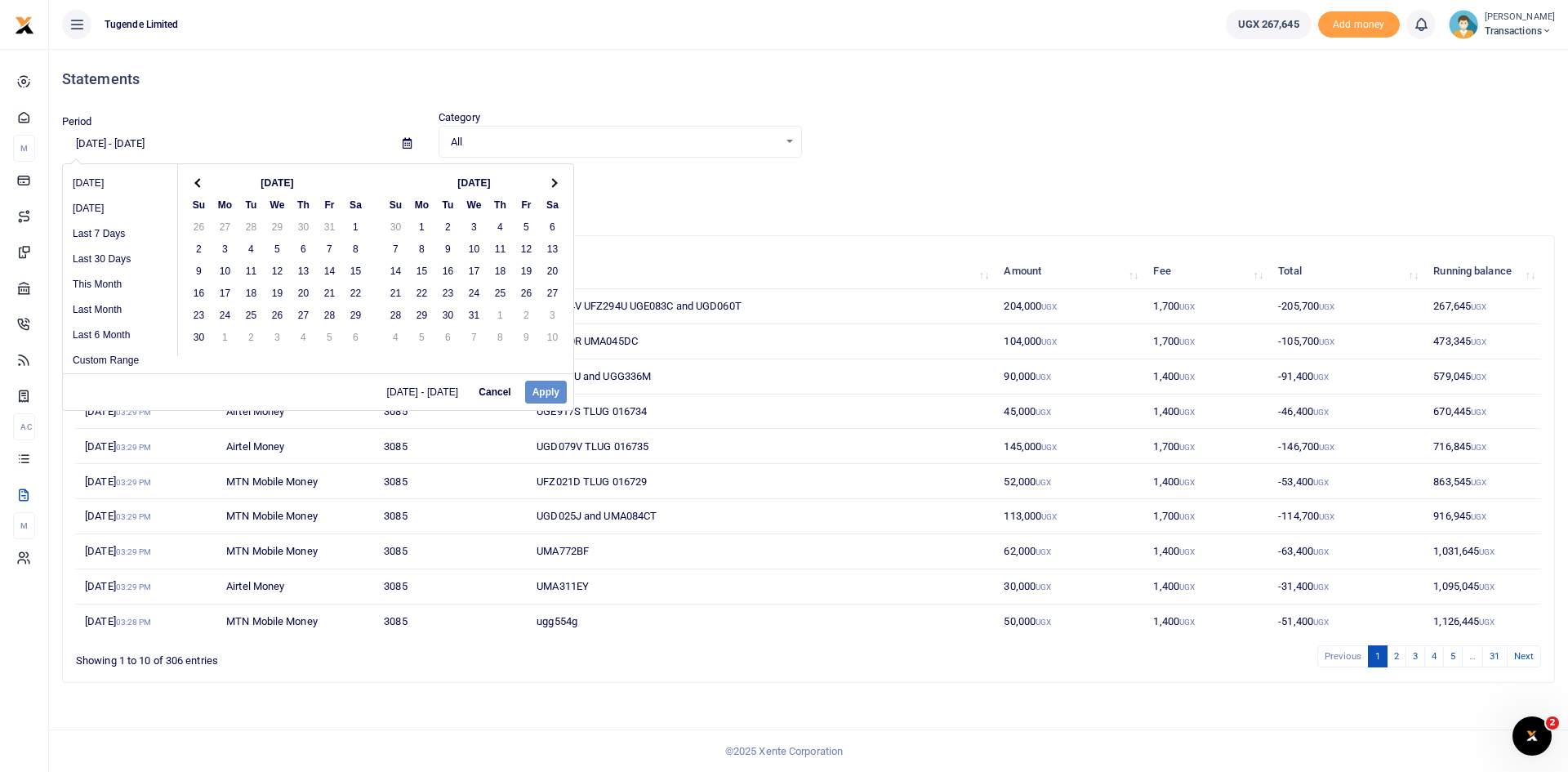
click at [552, 184] on span at bounding box center [553, 183] width 9 height 9
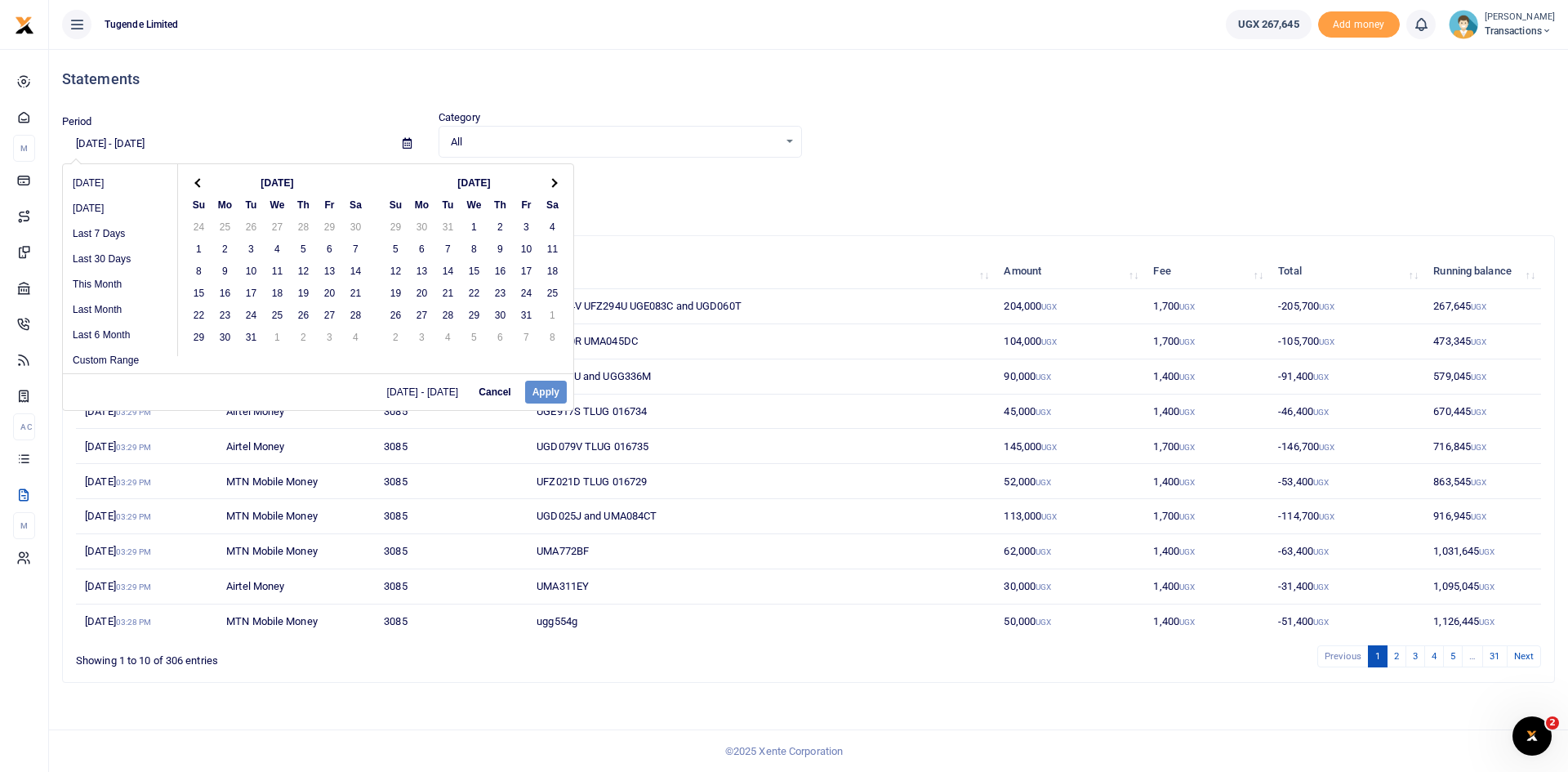
click at [552, 184] on span at bounding box center [553, 183] width 9 height 9
click at [198, 181] on span at bounding box center [199, 183] width 9 height 9
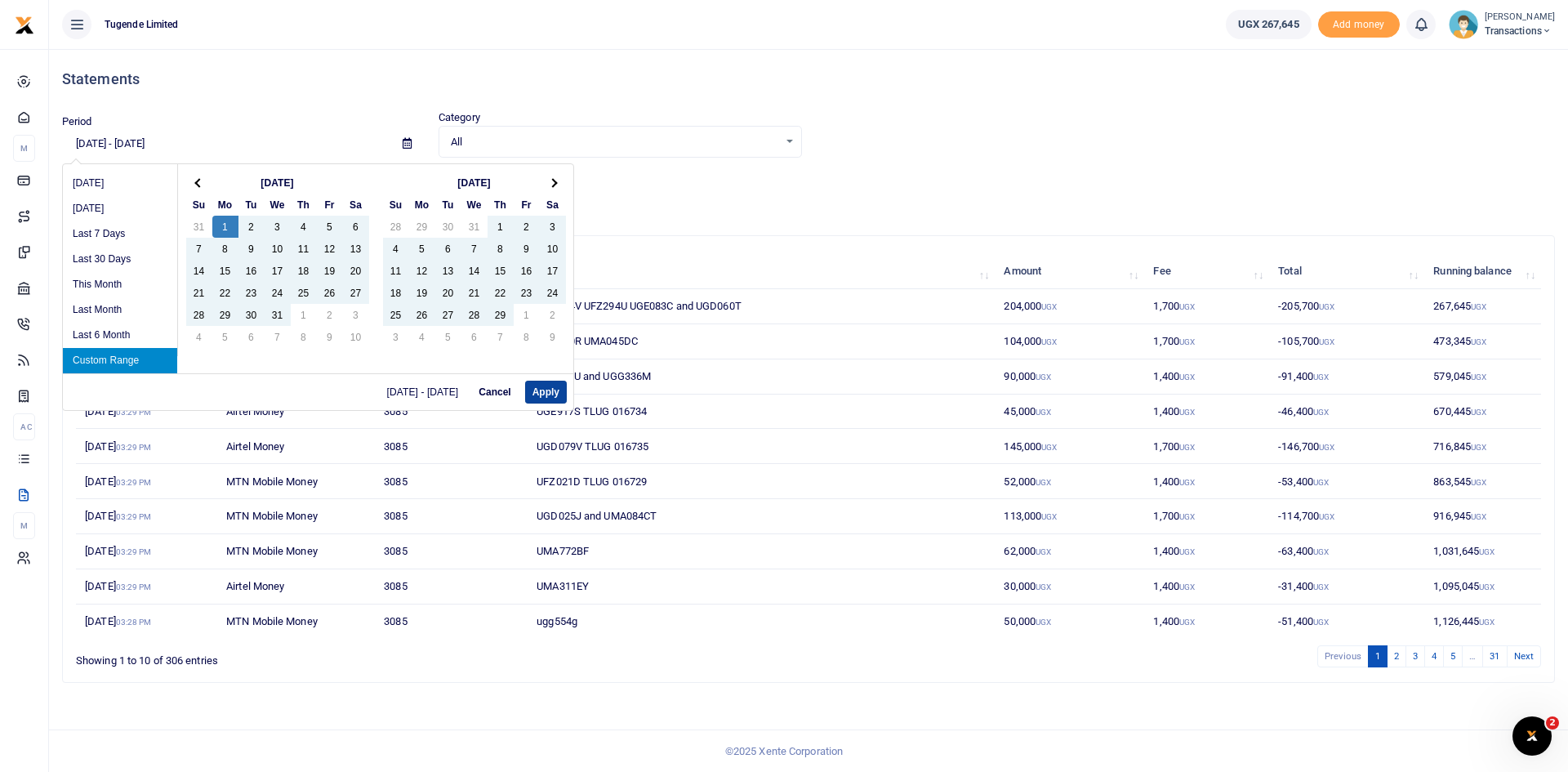
click at [545, 387] on button "Apply" at bounding box center [545, 392] width 42 height 23
type input "[DATE] - [DATE]"
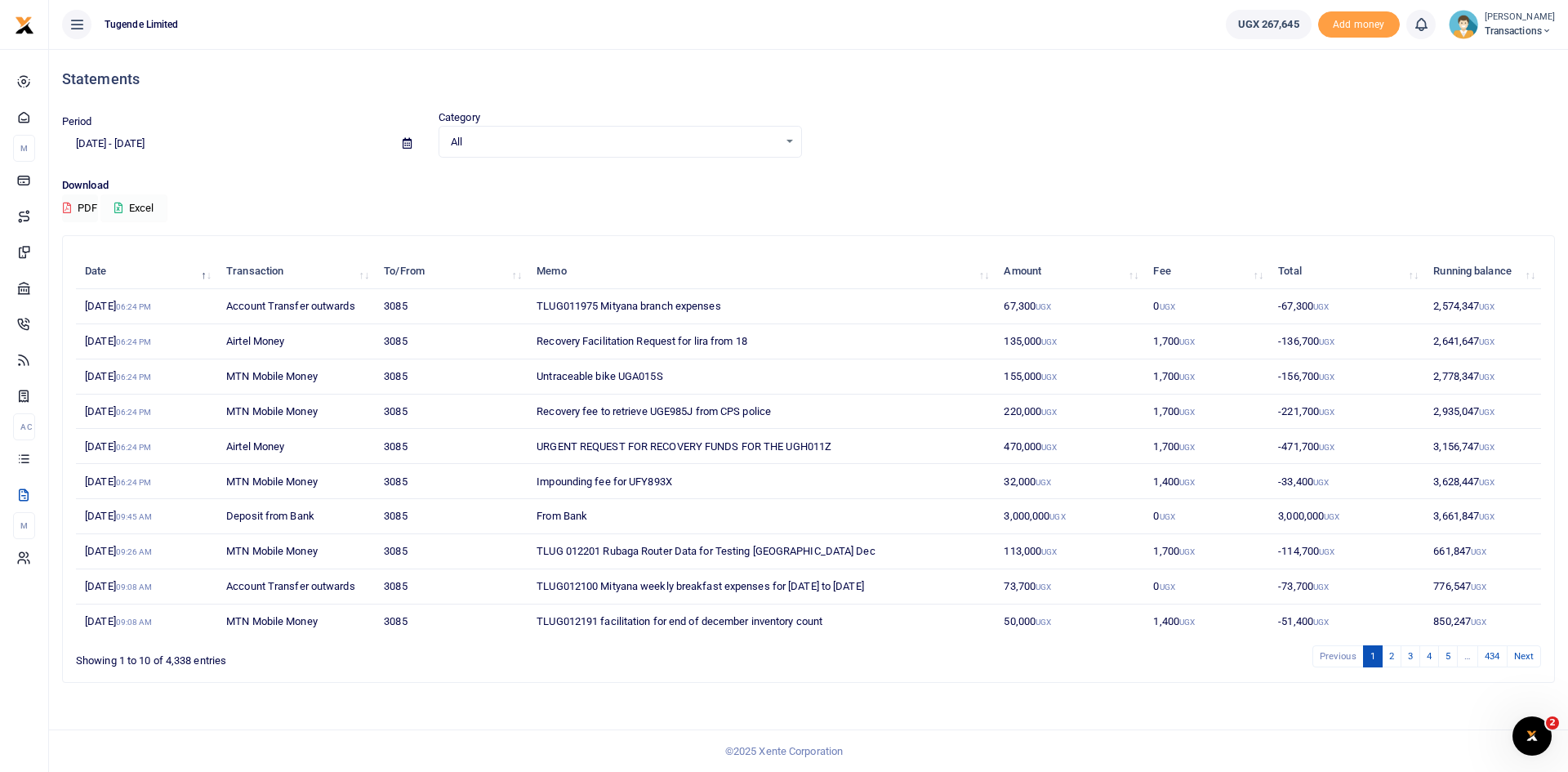
click at [132, 196] on button "Excel" at bounding box center [134, 209] width 67 height 28
click at [127, 206] on button "Excel" at bounding box center [134, 209] width 67 height 28
